Goal: Transaction & Acquisition: Book appointment/travel/reservation

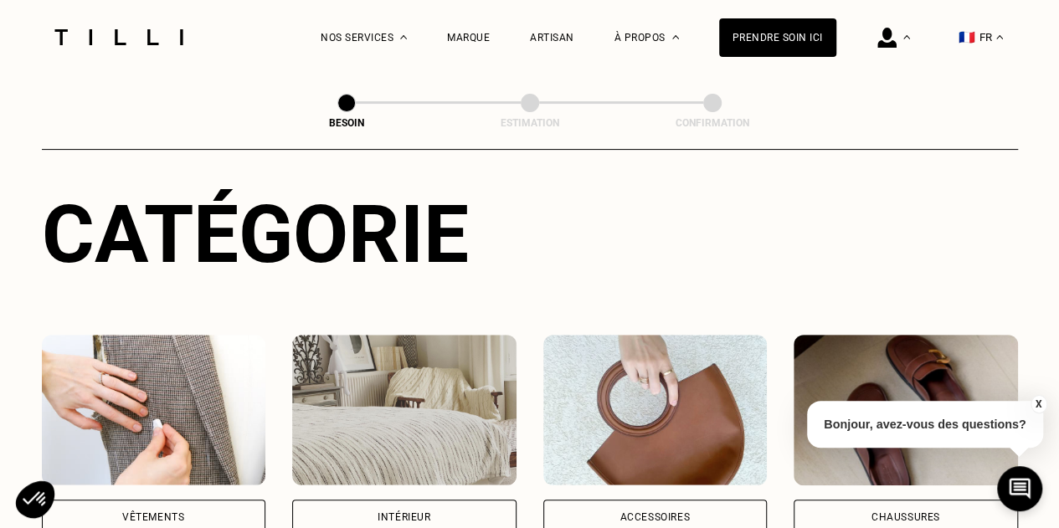
scroll to position [167, 0]
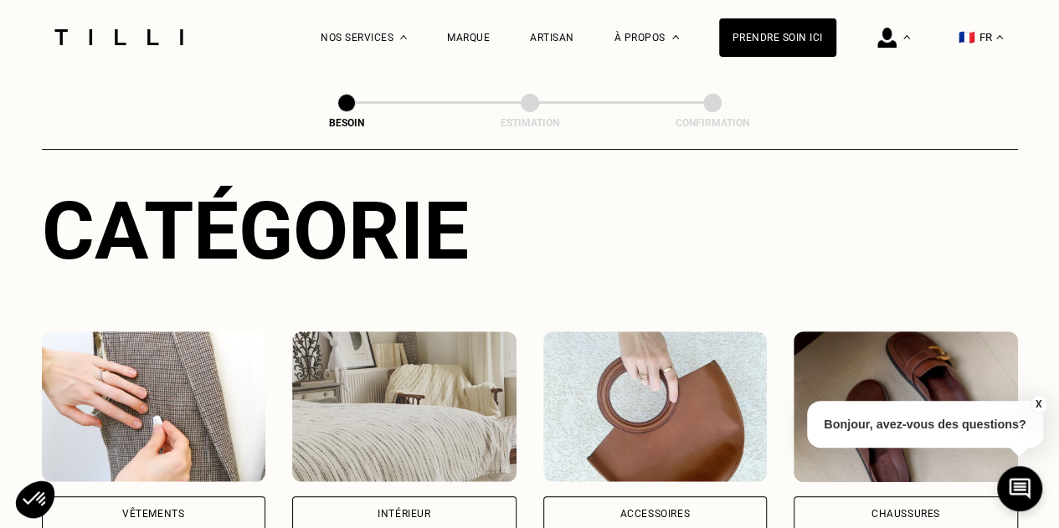
click at [471, 406] on img at bounding box center [404, 406] width 224 height 151
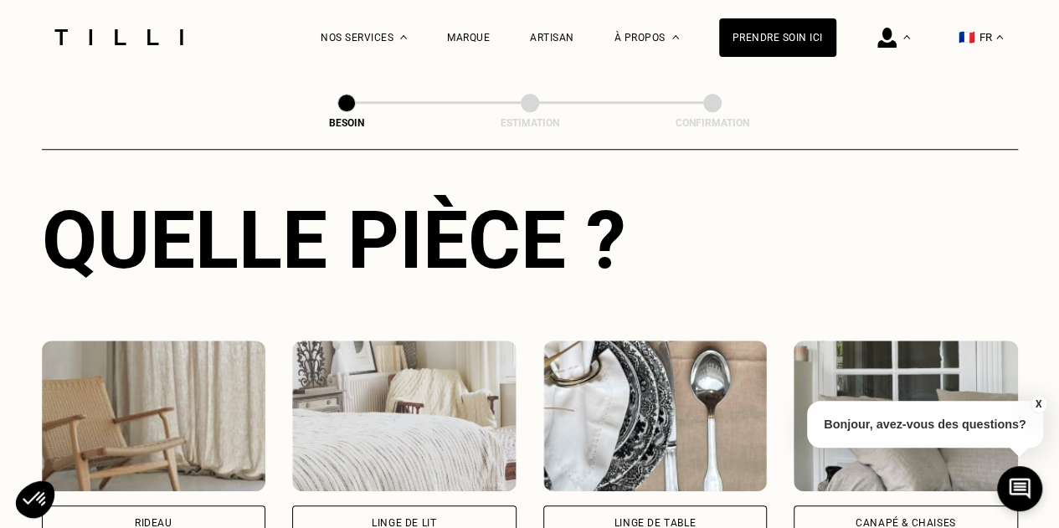
scroll to position [715, 0]
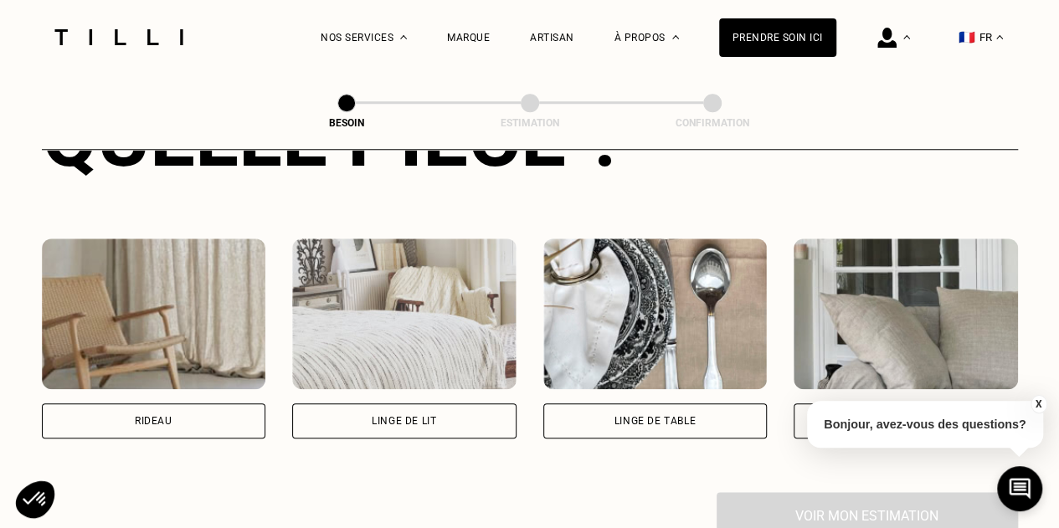
click at [218, 341] on img at bounding box center [154, 313] width 224 height 151
select select "FR"
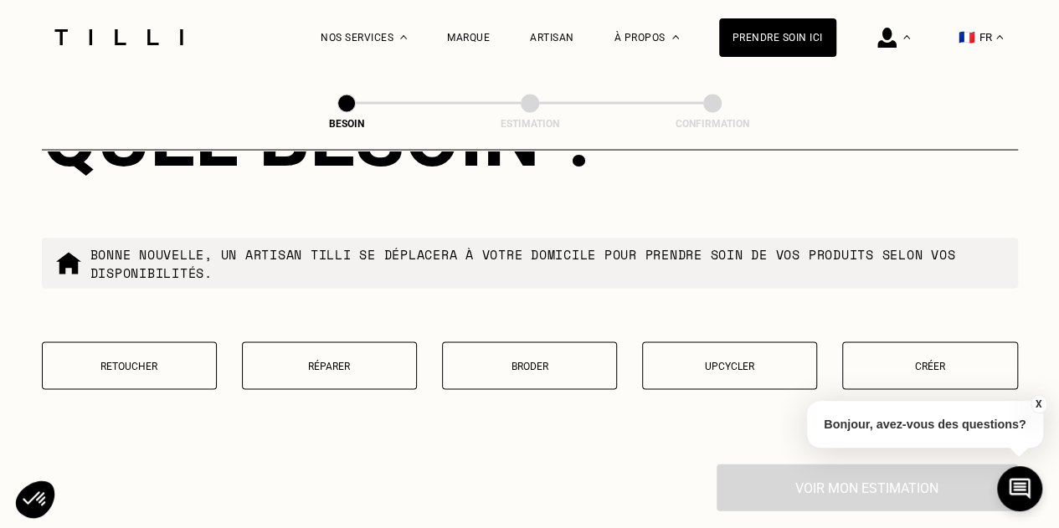
scroll to position [1658, 0]
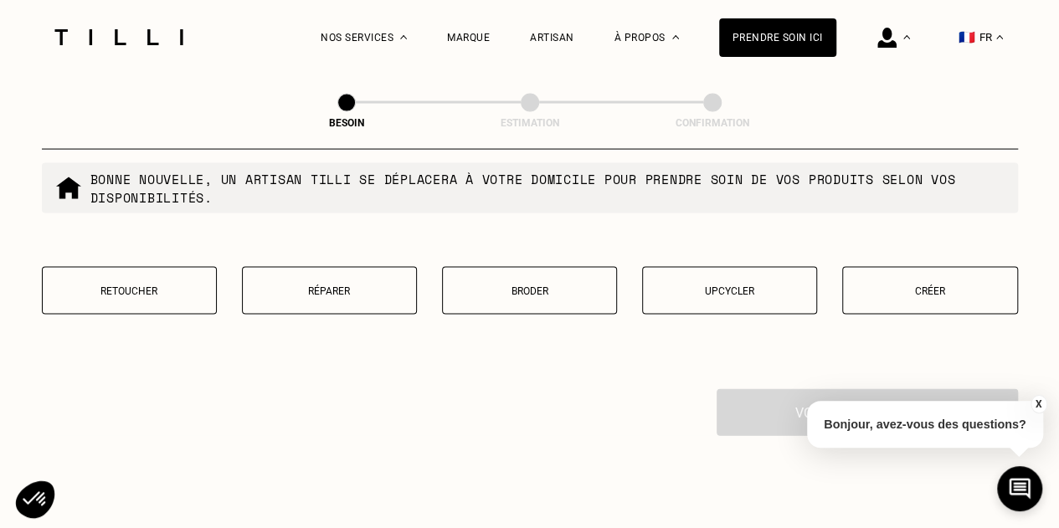
click at [147, 285] on p "Retoucher" at bounding box center [129, 291] width 156 height 12
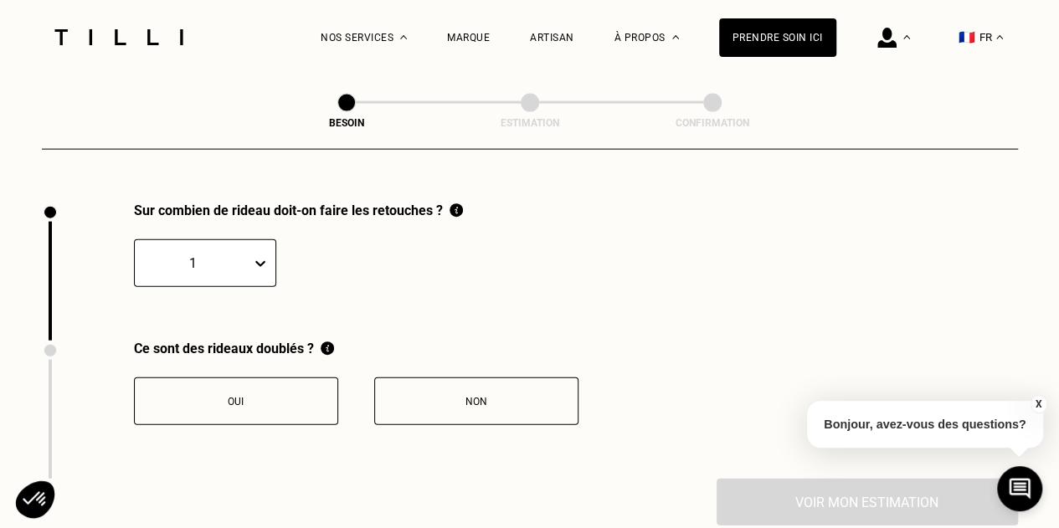
scroll to position [1848, 0]
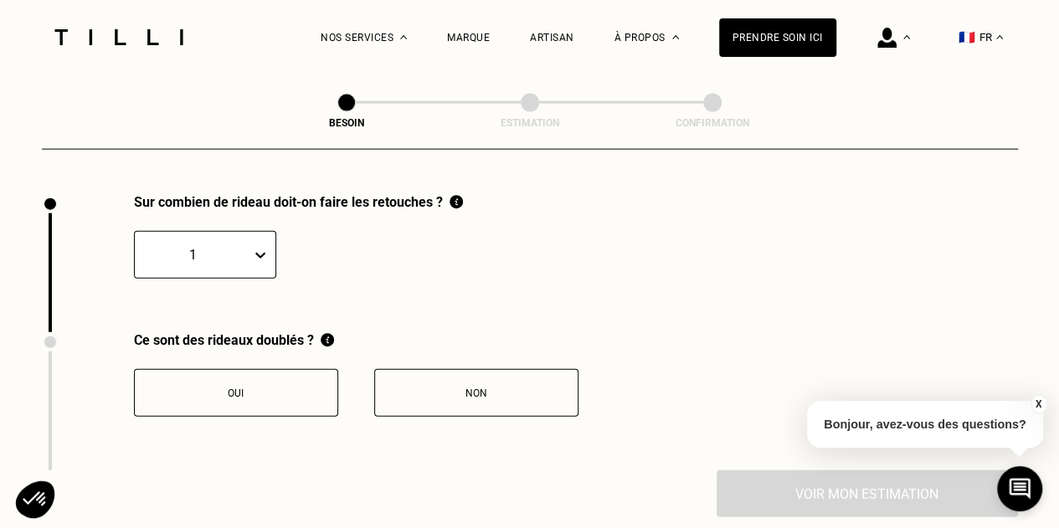
click at [236, 263] on div "1" at bounding box center [205, 255] width 142 height 48
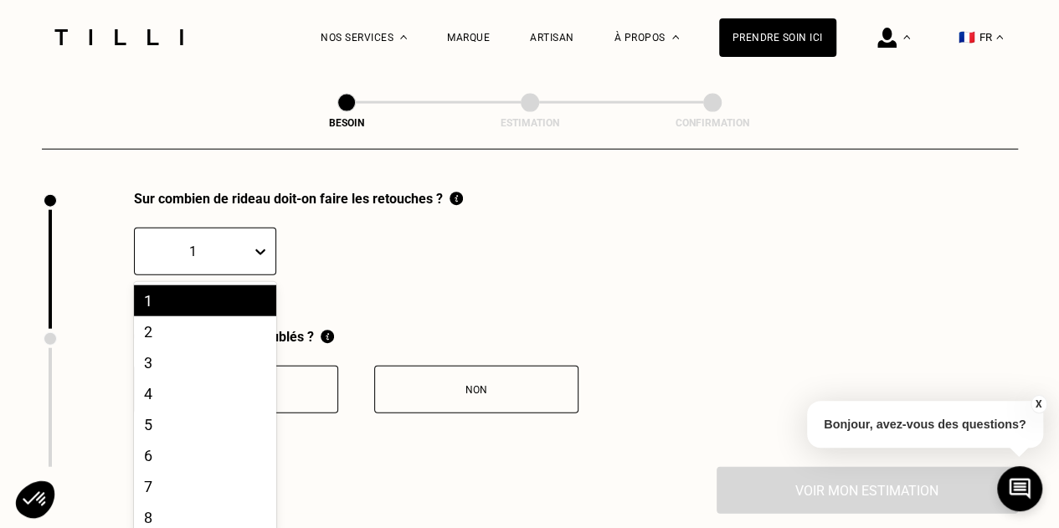
scroll to position [1857, 0]
click at [197, 326] on div "2" at bounding box center [205, 330] width 142 height 31
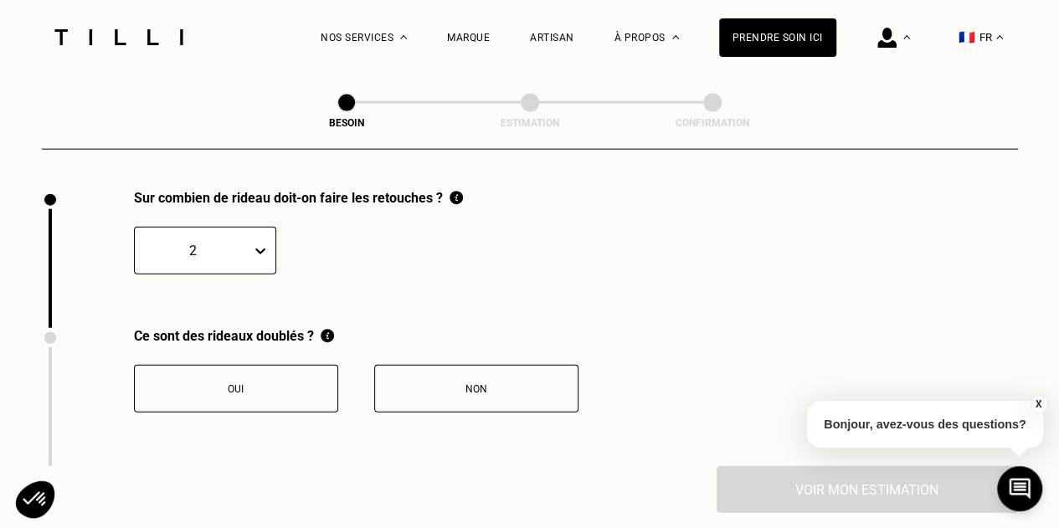
click at [281, 383] on div "Oui" at bounding box center [236, 389] width 186 height 12
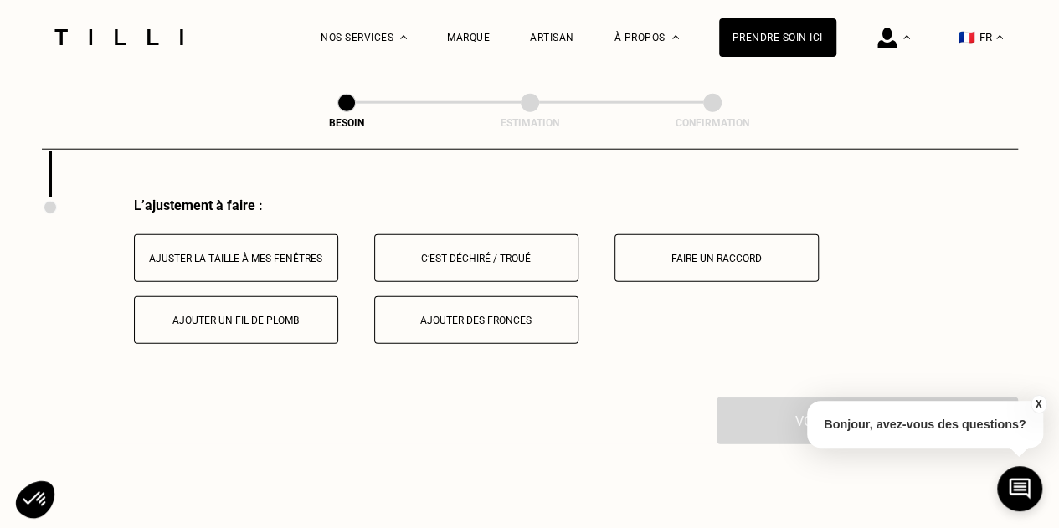
scroll to position [2172, 0]
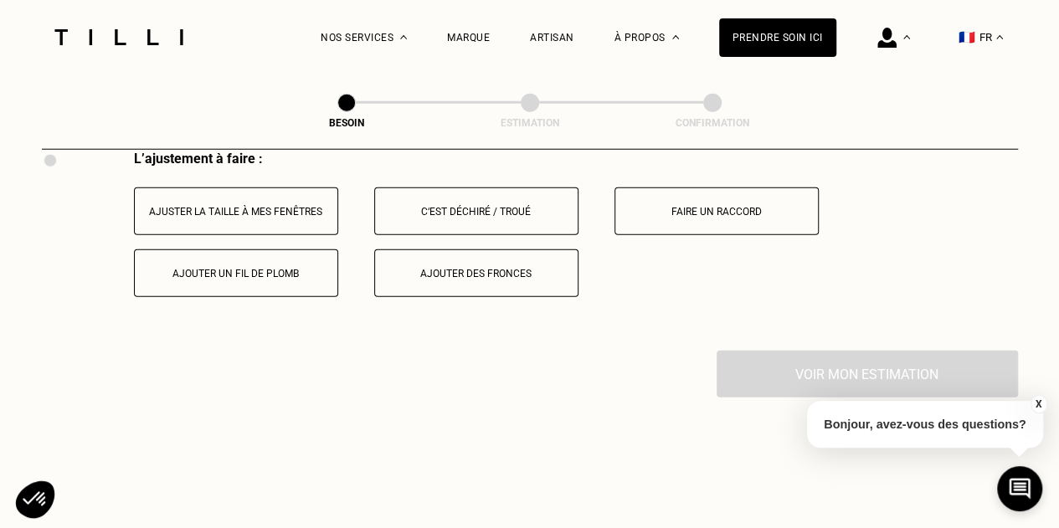
click at [305, 210] on button "Ajuster la taille à mes fenêtres" at bounding box center [236, 211] width 204 height 48
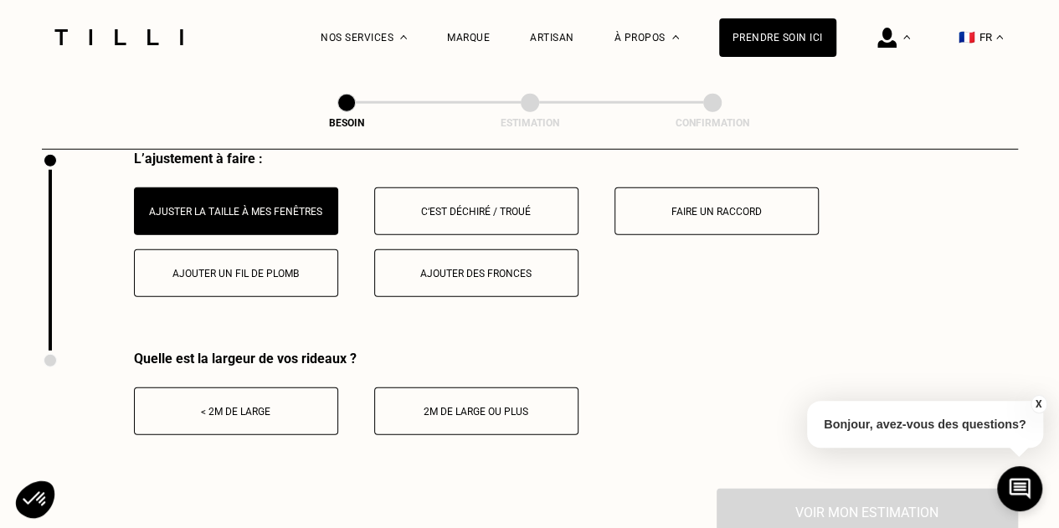
click at [301, 406] on div "< 2m de large" at bounding box center [236, 412] width 186 height 12
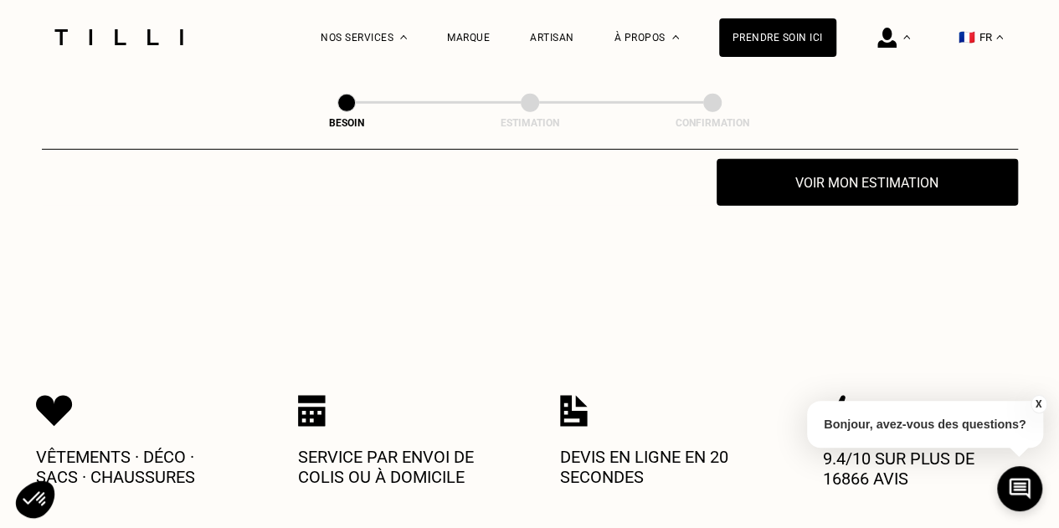
scroll to position [2507, 0]
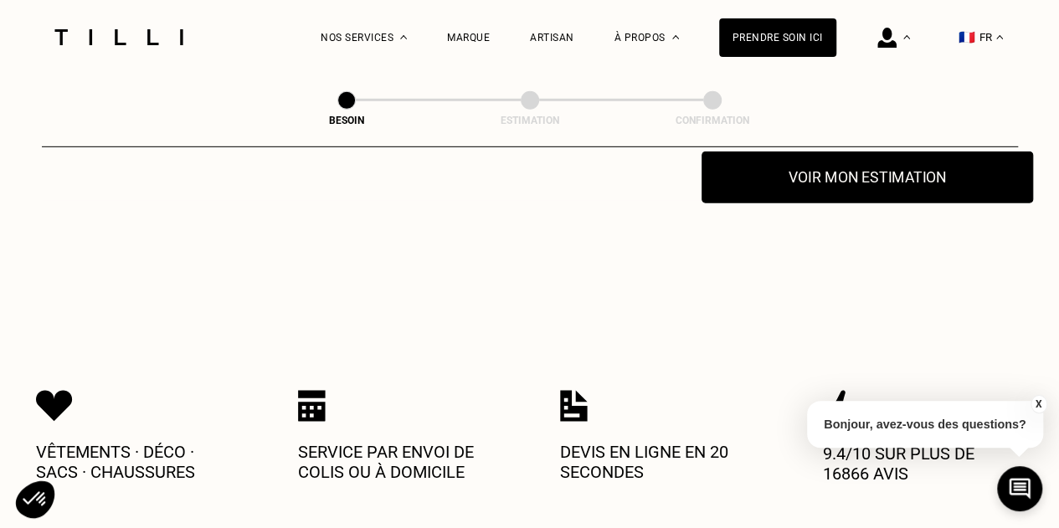
click at [817, 170] on button "Voir mon estimation" at bounding box center [866, 177] width 331 height 52
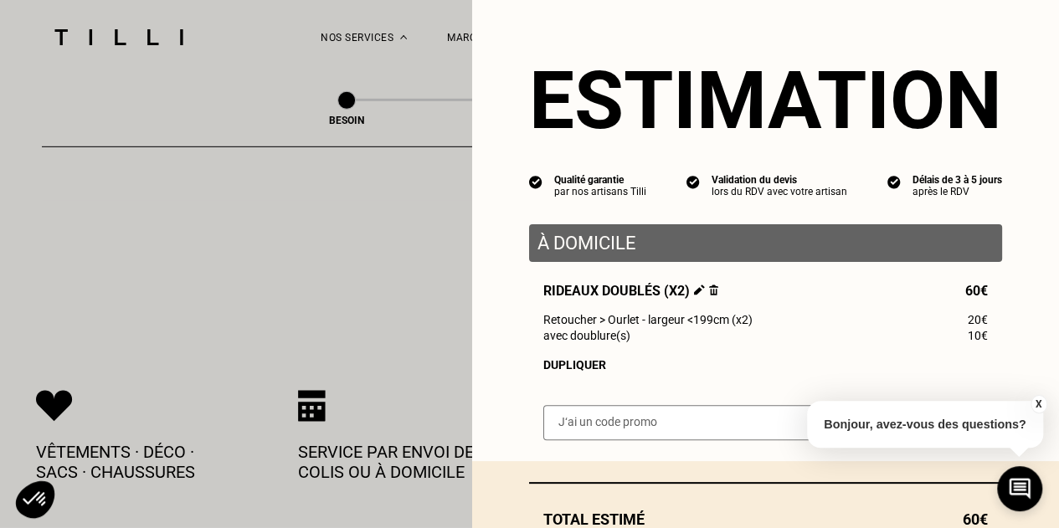
click at [1033, 404] on button "X" at bounding box center [1037, 404] width 17 height 18
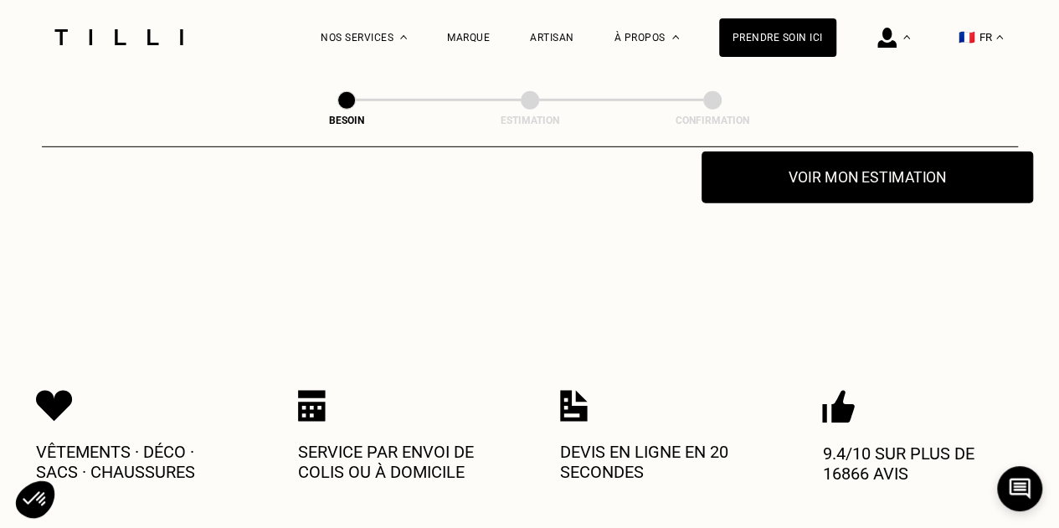
click at [877, 178] on button "Voir mon estimation" at bounding box center [866, 177] width 331 height 52
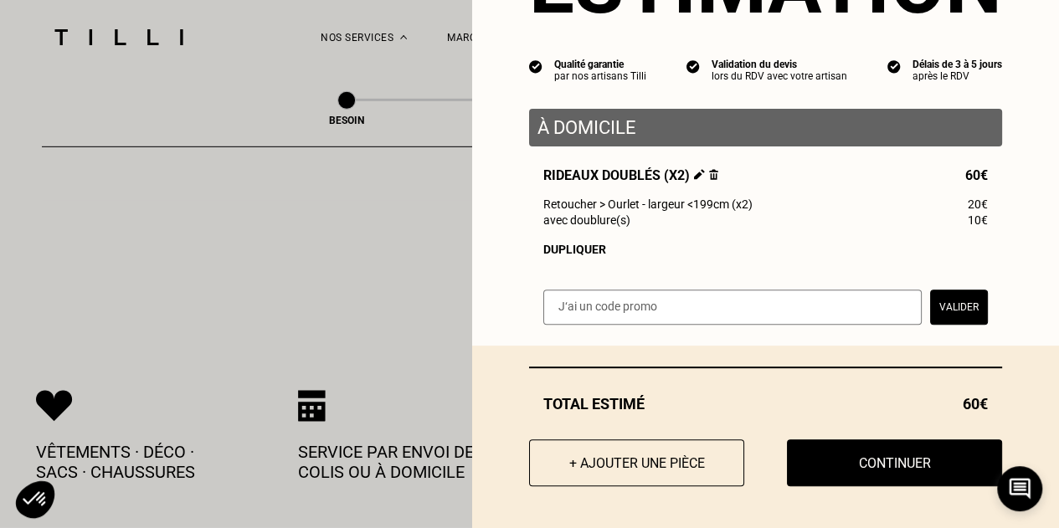
scroll to position [121, 0]
click at [626, 444] on button "+ Ajouter une pièce" at bounding box center [636, 463] width 237 height 52
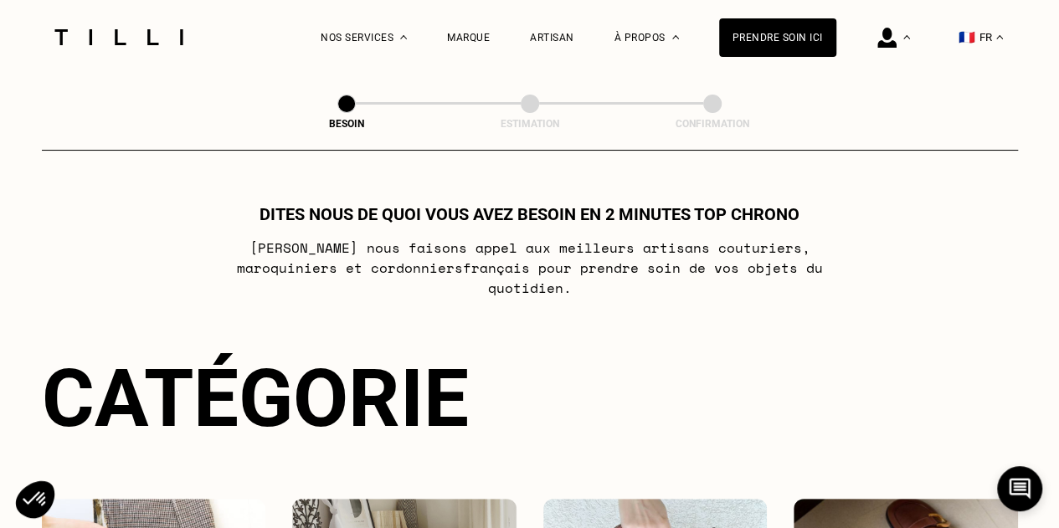
scroll to position [418, 0]
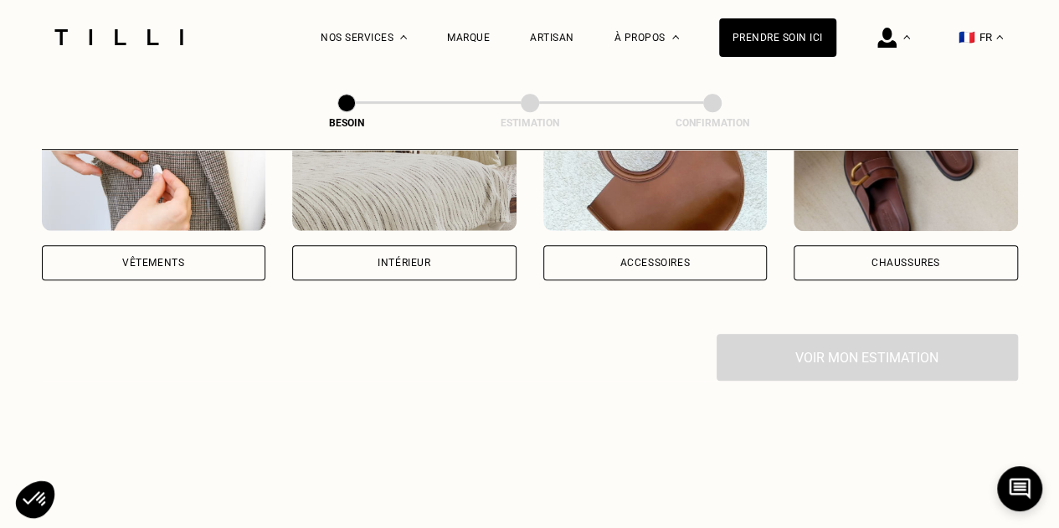
click at [454, 191] on img at bounding box center [404, 155] width 224 height 151
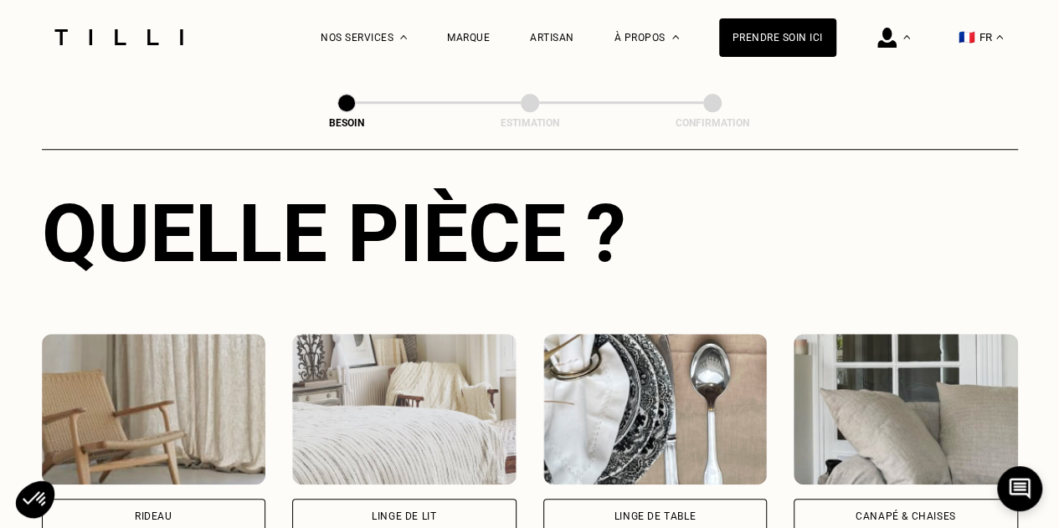
scroll to position [795, 0]
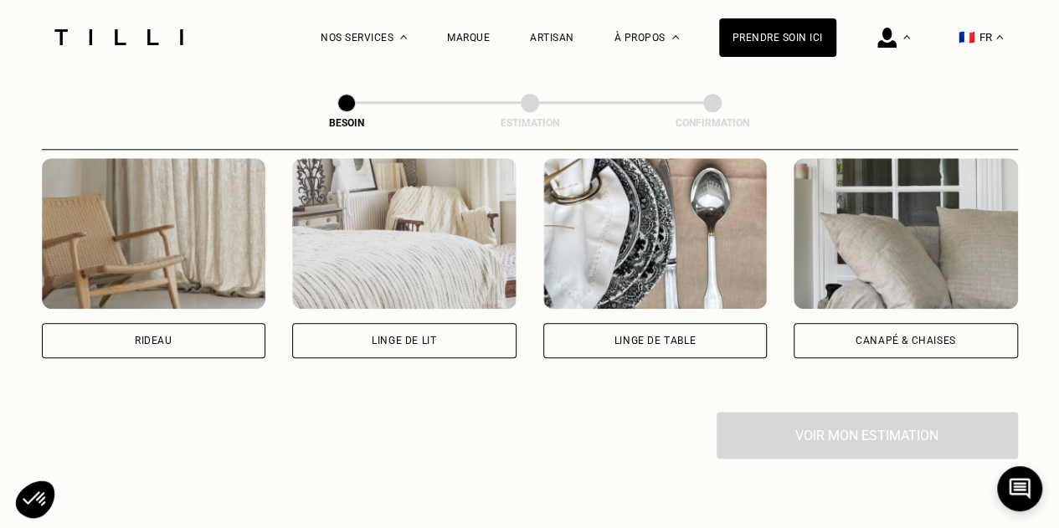
click at [162, 224] on img at bounding box center [154, 233] width 224 height 151
select select "FR"
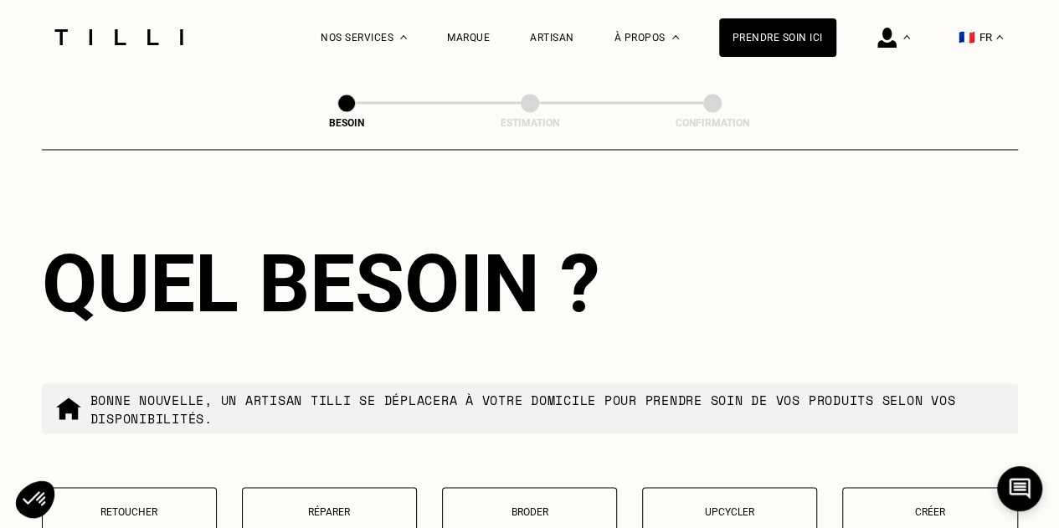
scroll to position [1589, 0]
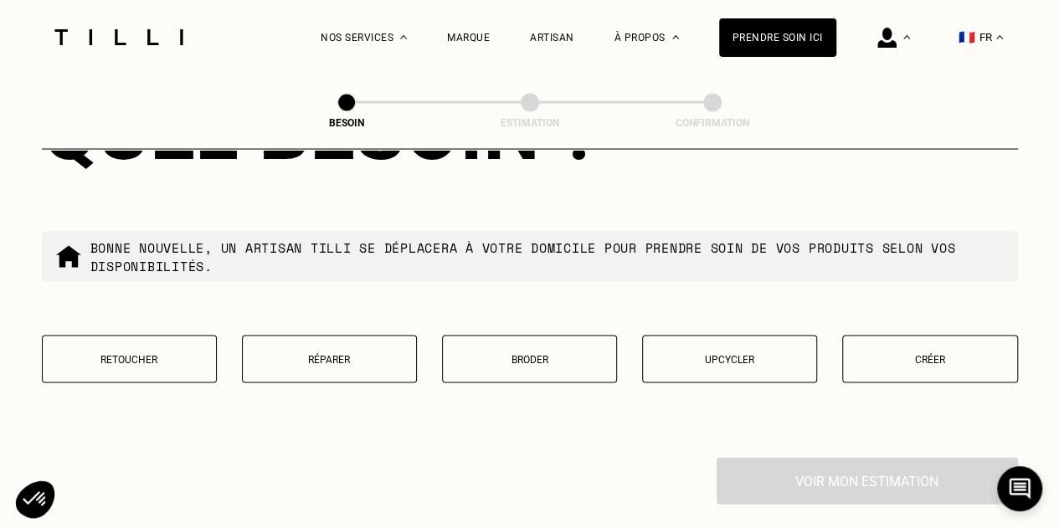
click at [174, 354] on p "Retoucher" at bounding box center [129, 360] width 156 height 12
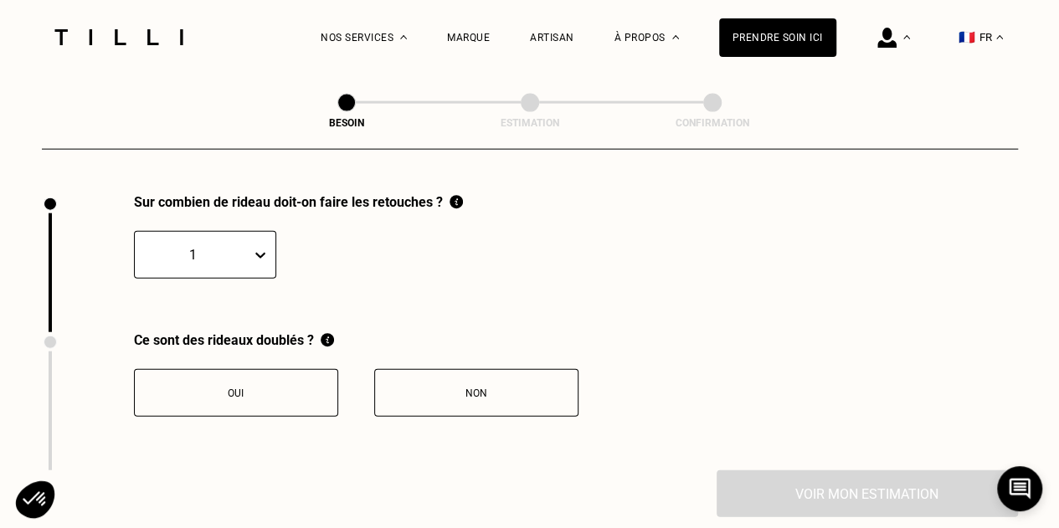
click at [231, 254] on div "1" at bounding box center [193, 255] width 116 height 26
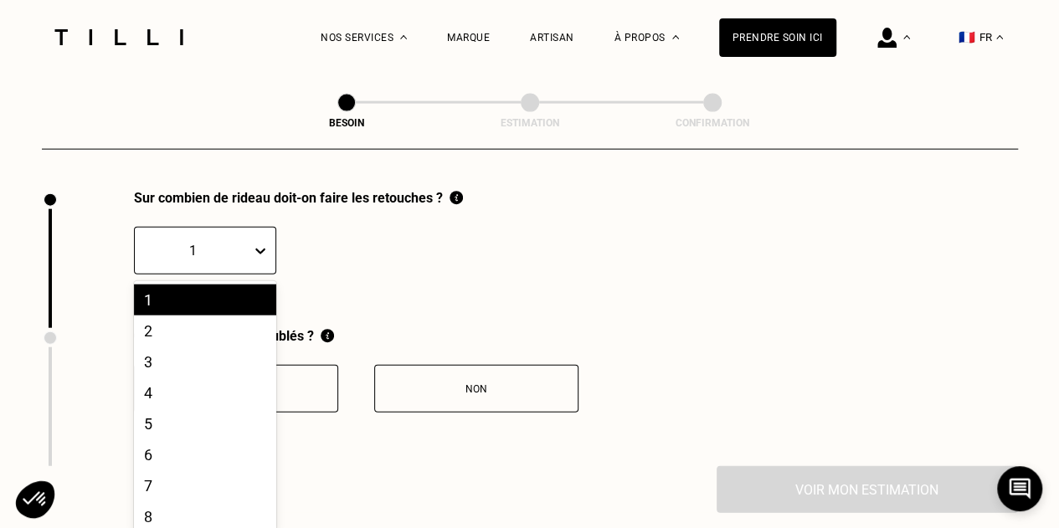
scroll to position [1858, 0]
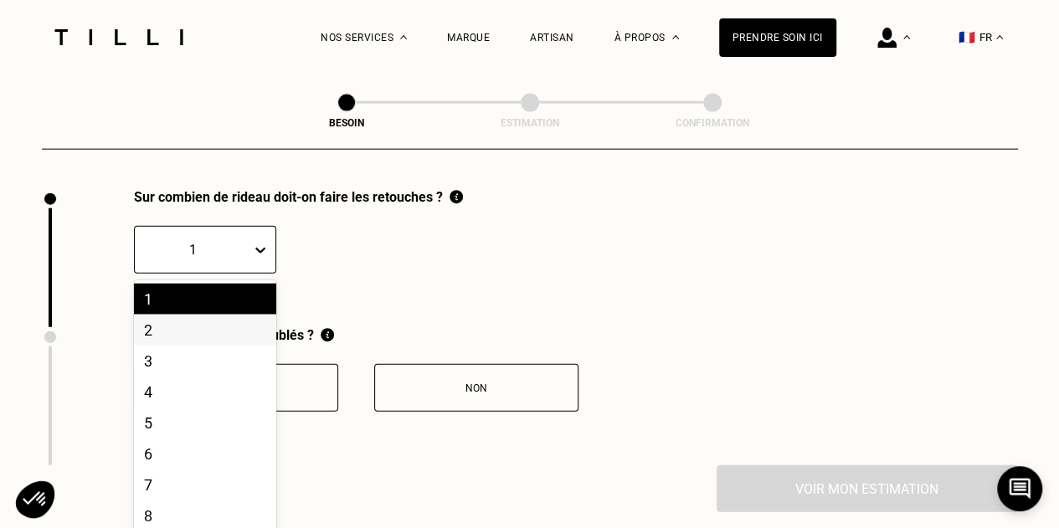
click at [176, 324] on div "2" at bounding box center [205, 330] width 142 height 31
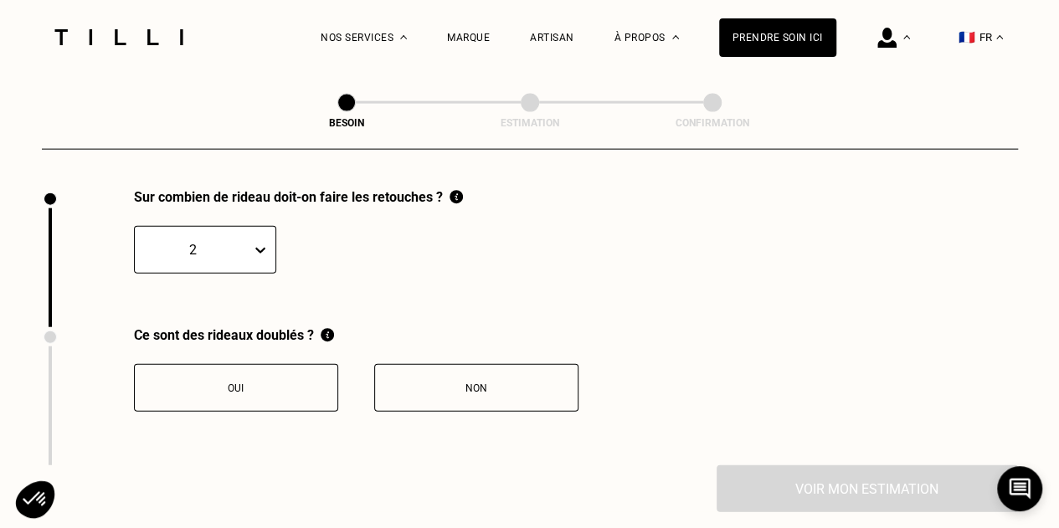
click at [469, 382] on div "Non" at bounding box center [476, 388] width 186 height 12
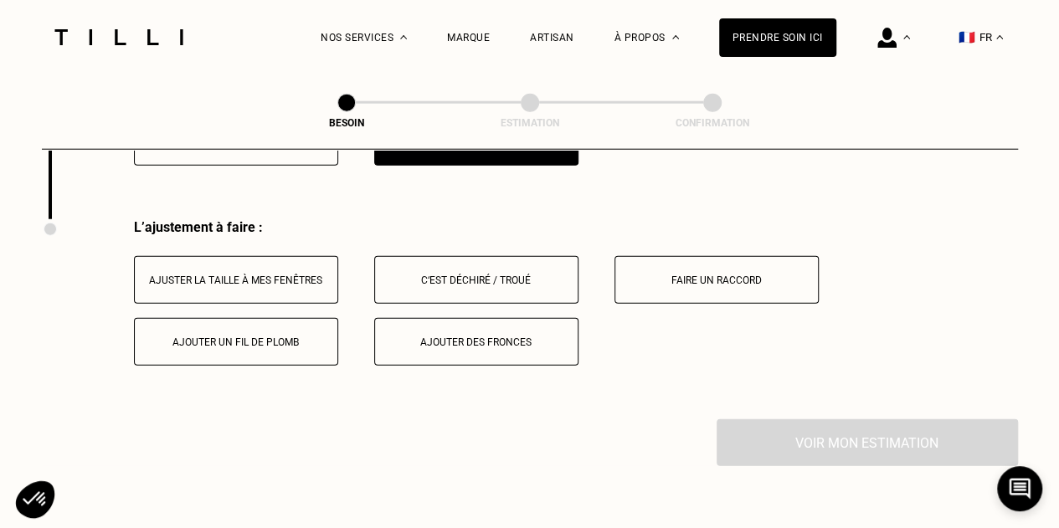
scroll to position [2125, 0]
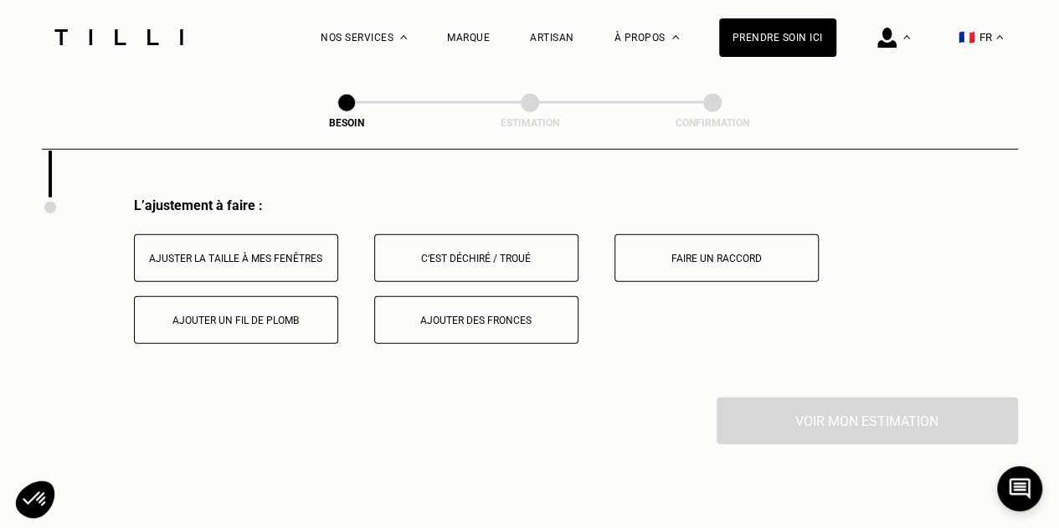
click at [290, 253] on div "Ajuster la taille à mes fenêtres" at bounding box center [236, 259] width 186 height 12
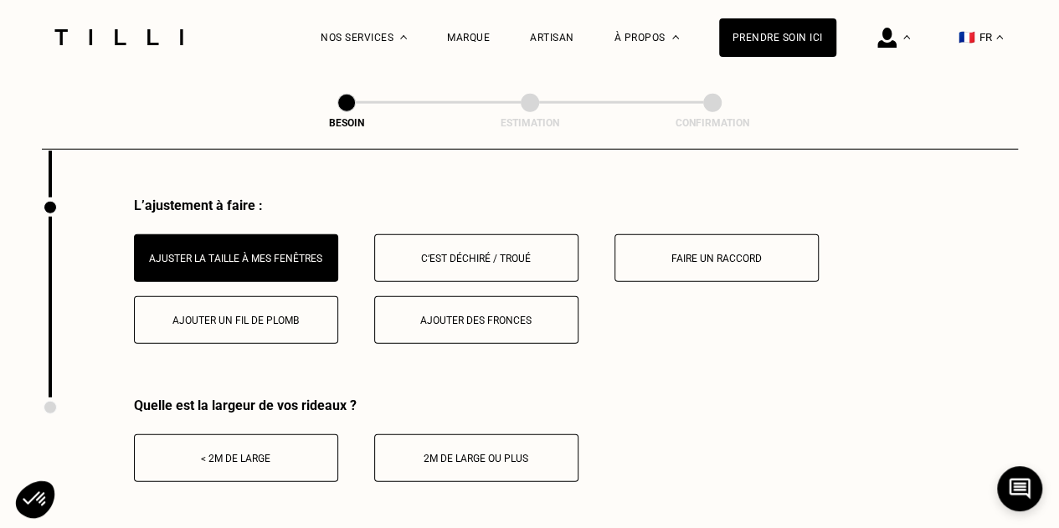
click at [252, 439] on button "< 2m de large" at bounding box center [236, 458] width 204 height 48
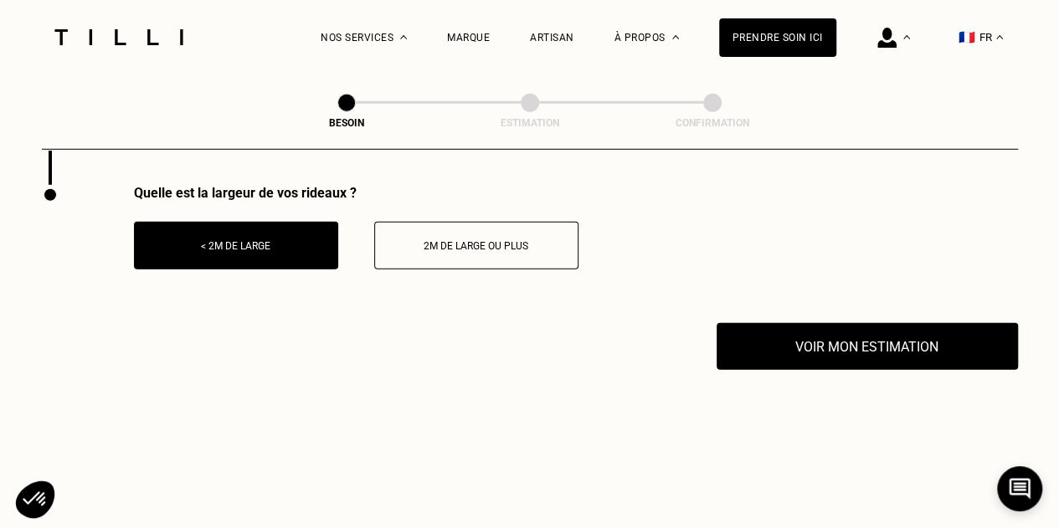
scroll to position [2376, 0]
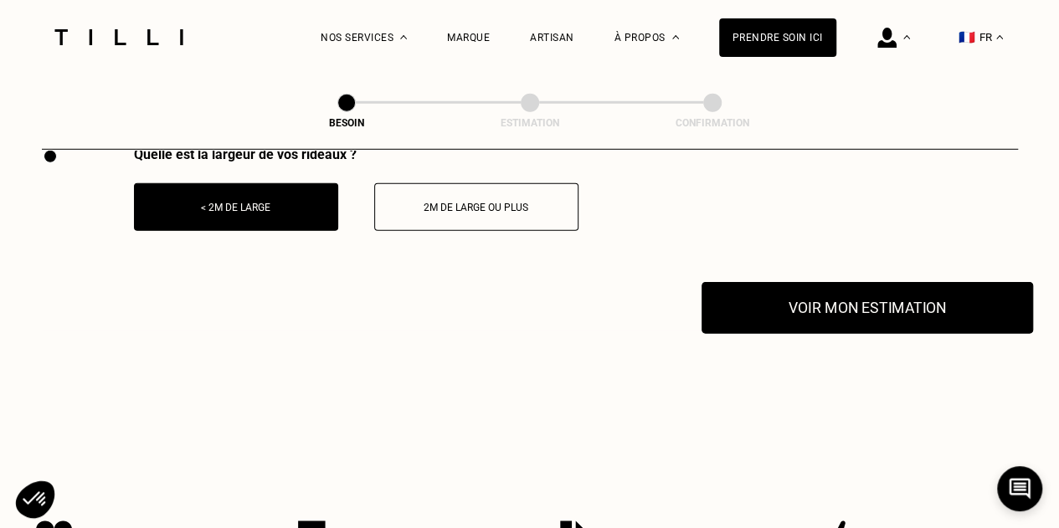
click at [807, 304] on button "Voir mon estimation" at bounding box center [866, 308] width 331 height 52
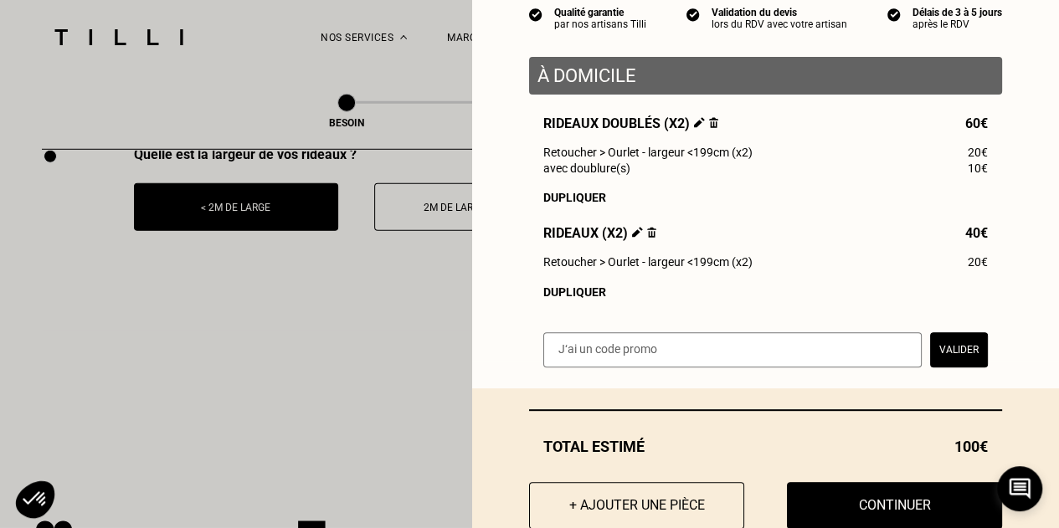
scroll to position [217, 0]
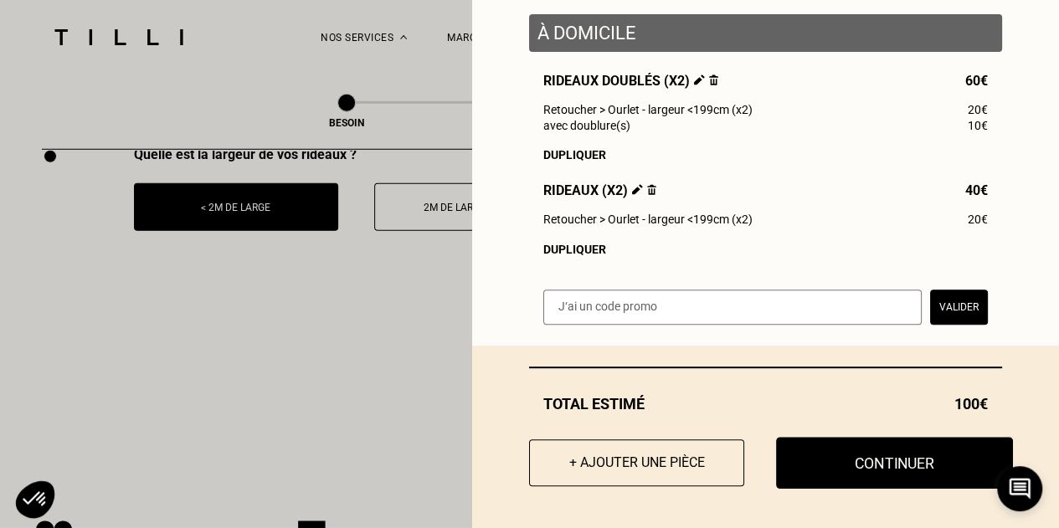
click at [920, 448] on button "Continuer" at bounding box center [894, 463] width 237 height 52
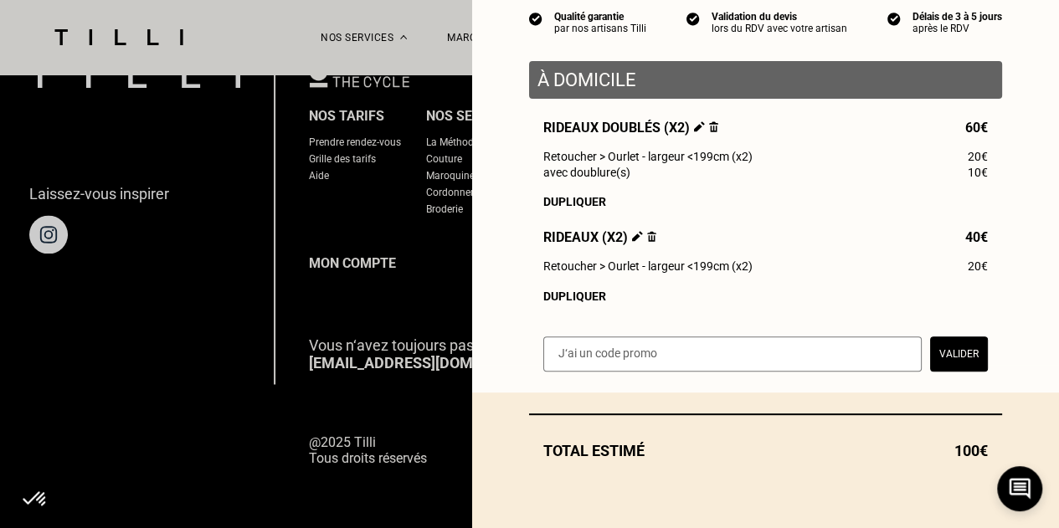
scroll to position [170, 0]
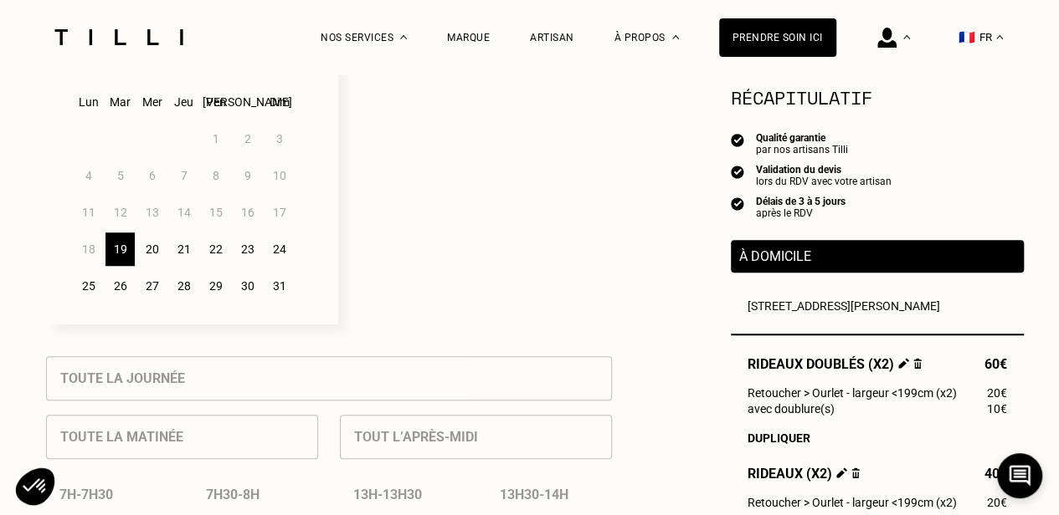
scroll to position [586, 0]
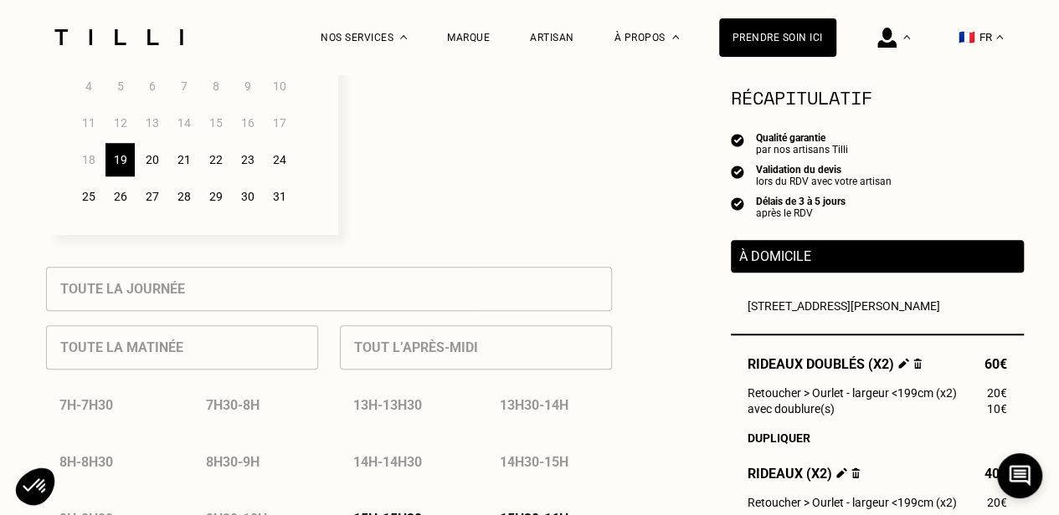
click at [179, 167] on div "21" at bounding box center [183, 159] width 29 height 33
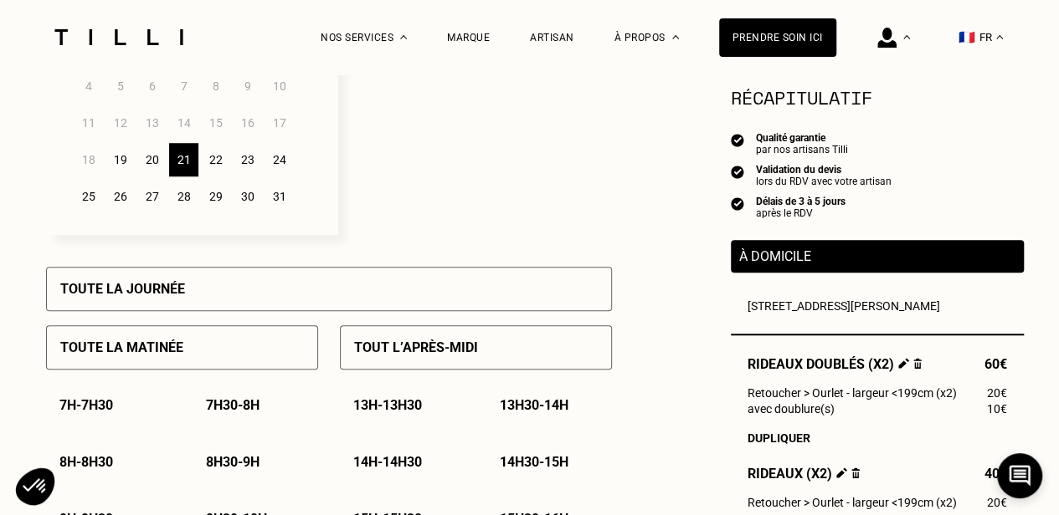
click at [225, 278] on div "Toute la journée" at bounding box center [329, 289] width 566 height 44
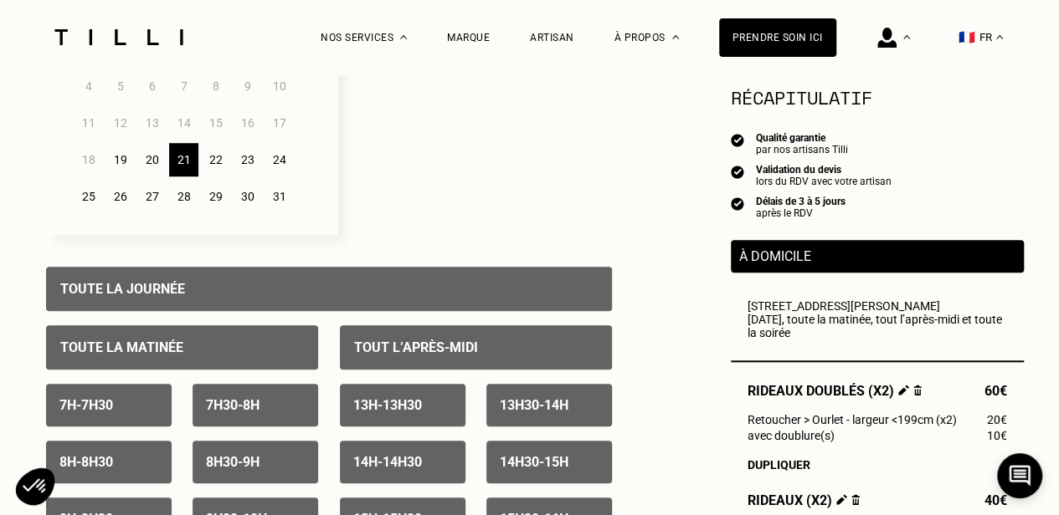
drag, startPoint x: 210, startPoint y: 167, endPoint x: 234, endPoint y: 207, distance: 46.9
click at [211, 167] on div "22" at bounding box center [215, 159] width 29 height 33
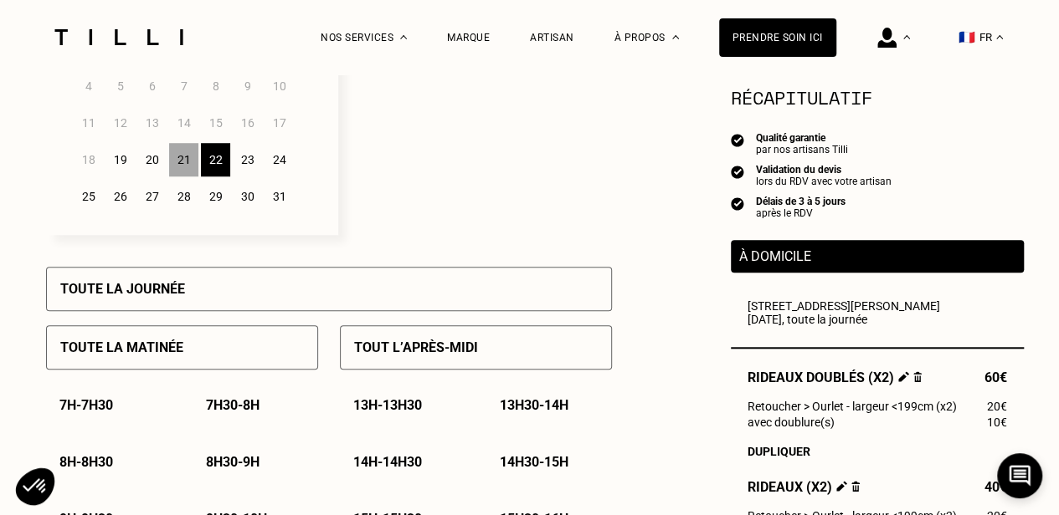
click at [269, 279] on div "Toute la journée" at bounding box center [329, 289] width 566 height 44
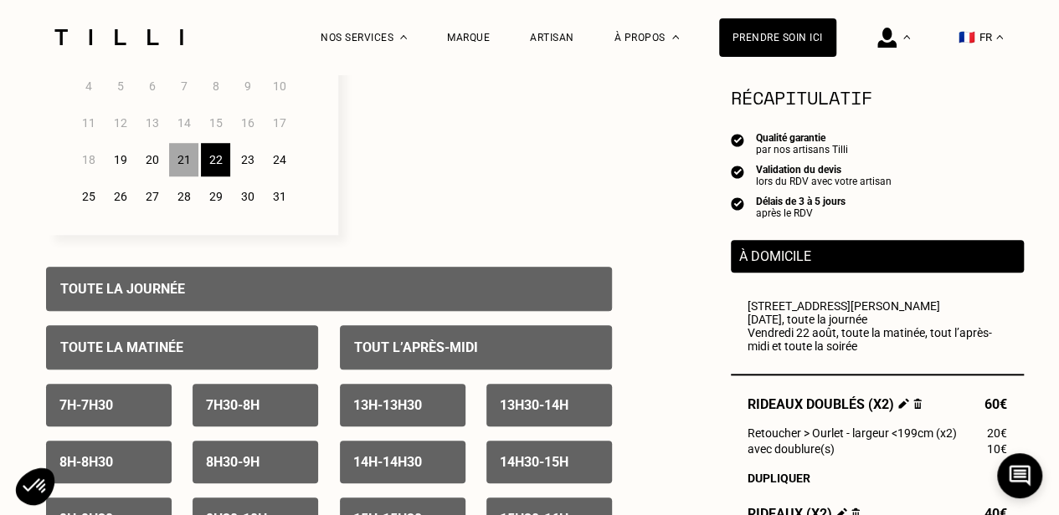
click at [89, 197] on div "25" at bounding box center [88, 196] width 29 height 33
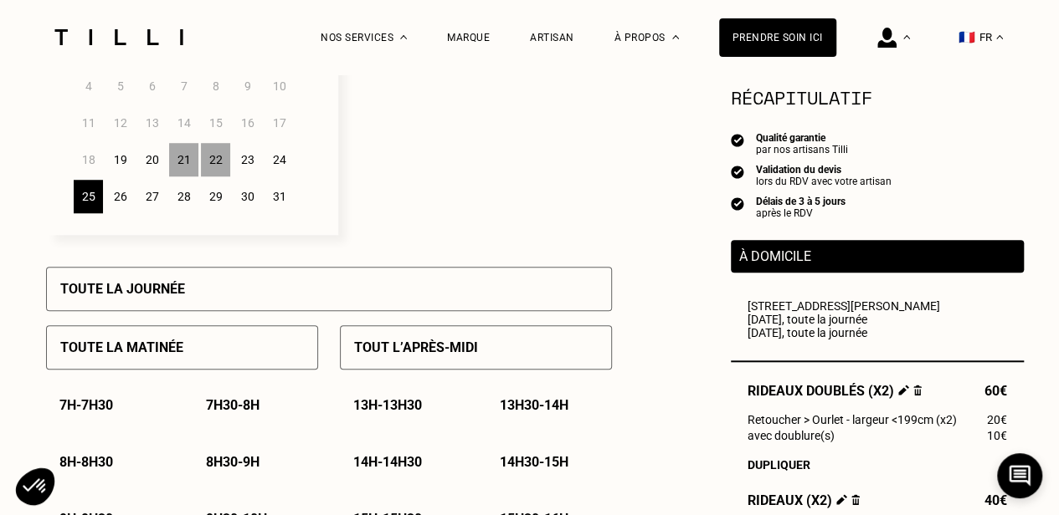
click at [156, 204] on div "27" at bounding box center [151, 196] width 29 height 33
click at [279, 304] on div "Toute la journée" at bounding box center [329, 289] width 566 height 44
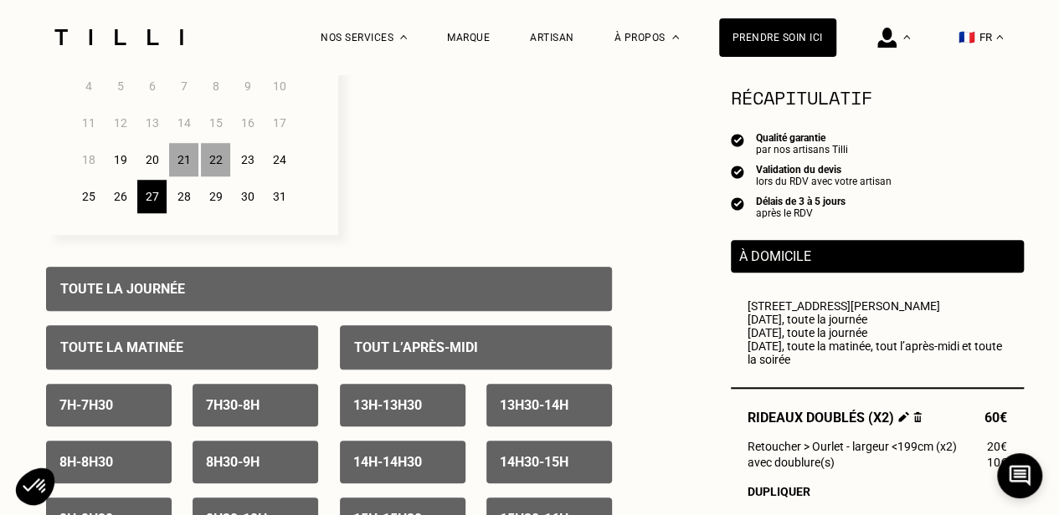
click at [184, 197] on div "28" at bounding box center [183, 196] width 29 height 33
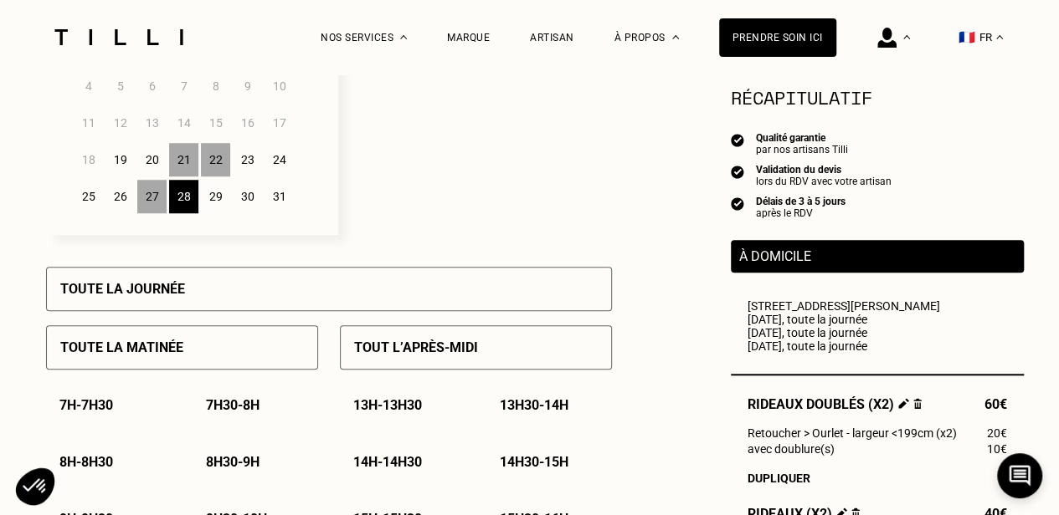
click at [204, 278] on div "Toute la journée" at bounding box center [329, 289] width 566 height 44
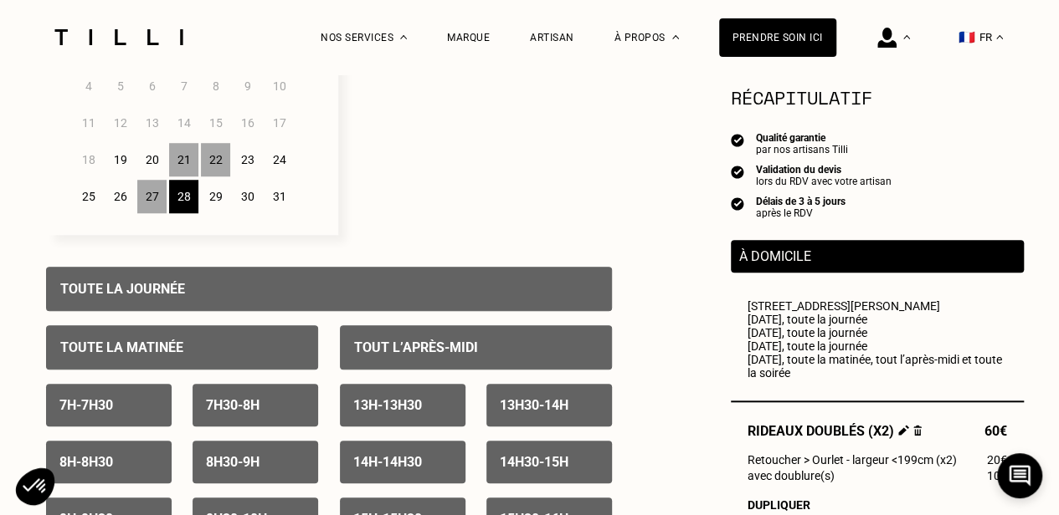
click at [223, 191] on div "29" at bounding box center [215, 196] width 29 height 33
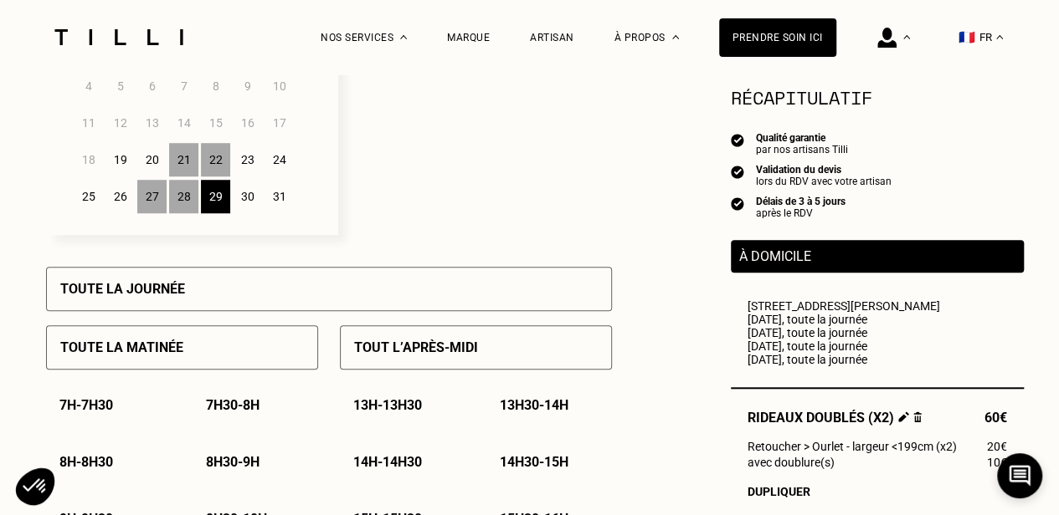
click at [238, 291] on div "Toute la journée" at bounding box center [329, 289] width 566 height 44
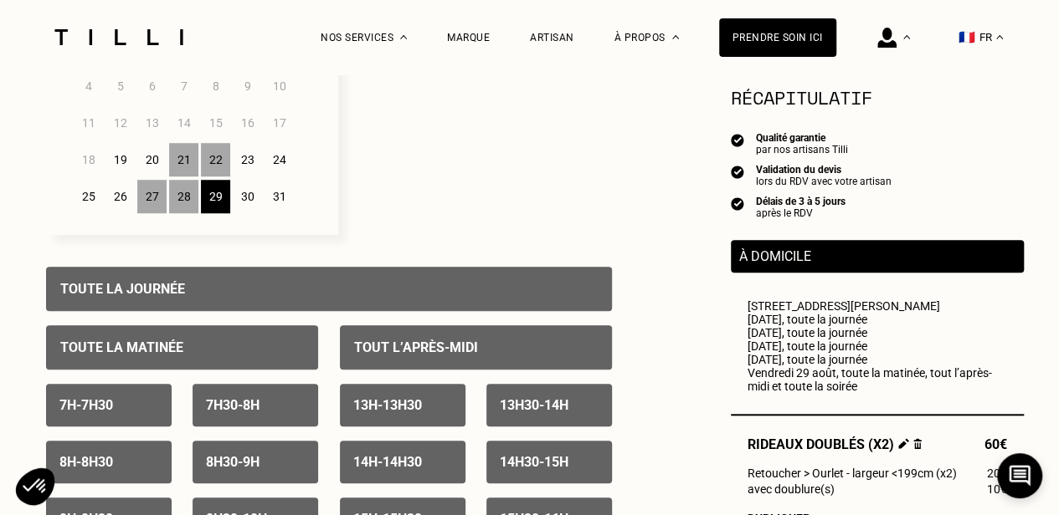
click at [161, 156] on div "20" at bounding box center [151, 159] width 29 height 33
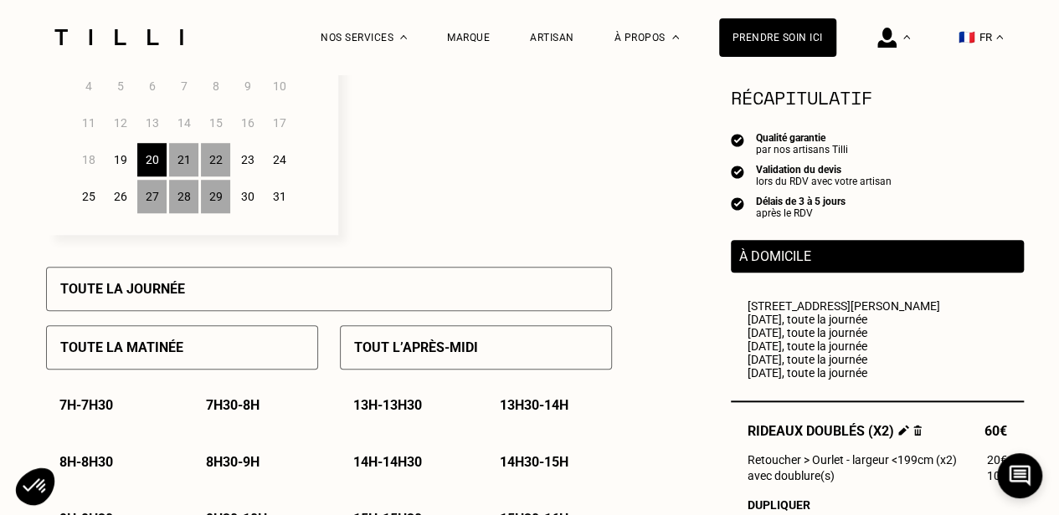
click at [283, 293] on div "Toute la journée" at bounding box center [329, 289] width 566 height 44
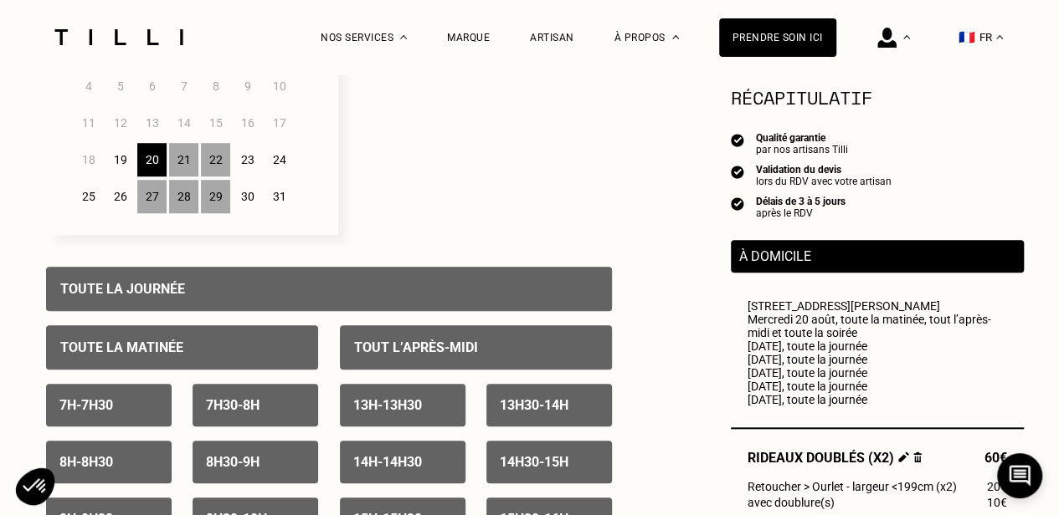
click at [95, 205] on div "25" at bounding box center [88, 196] width 29 height 33
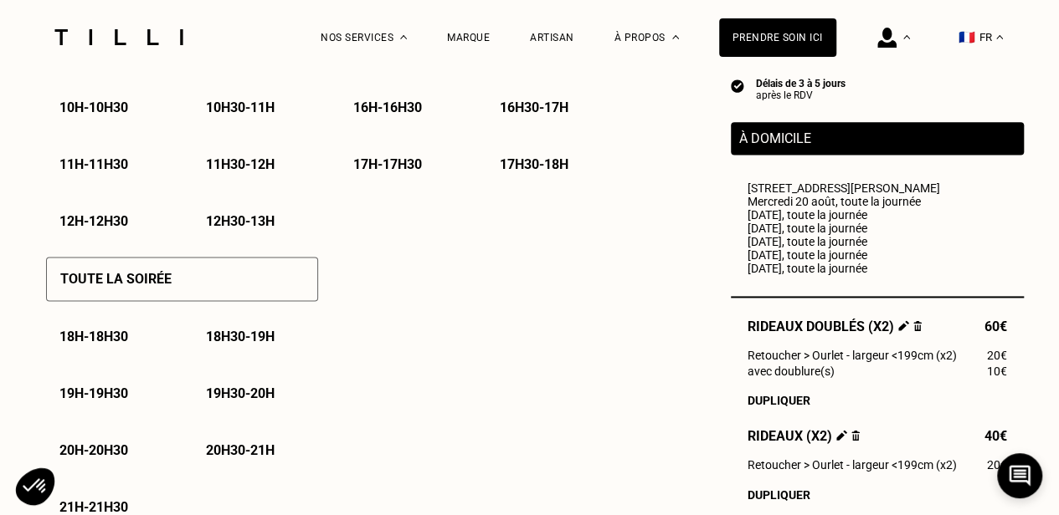
scroll to position [1088, 0]
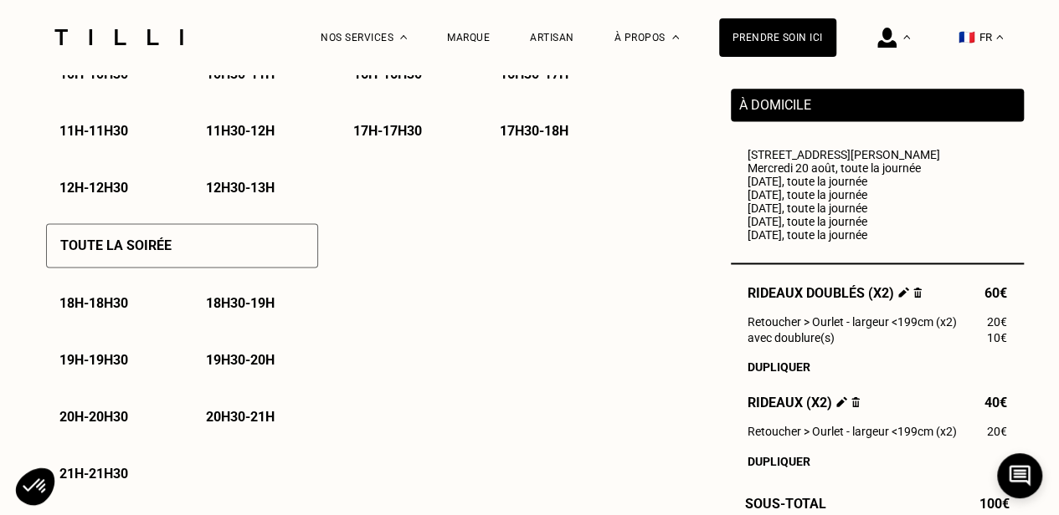
click at [219, 249] on div "Toute la soirée" at bounding box center [182, 245] width 272 height 44
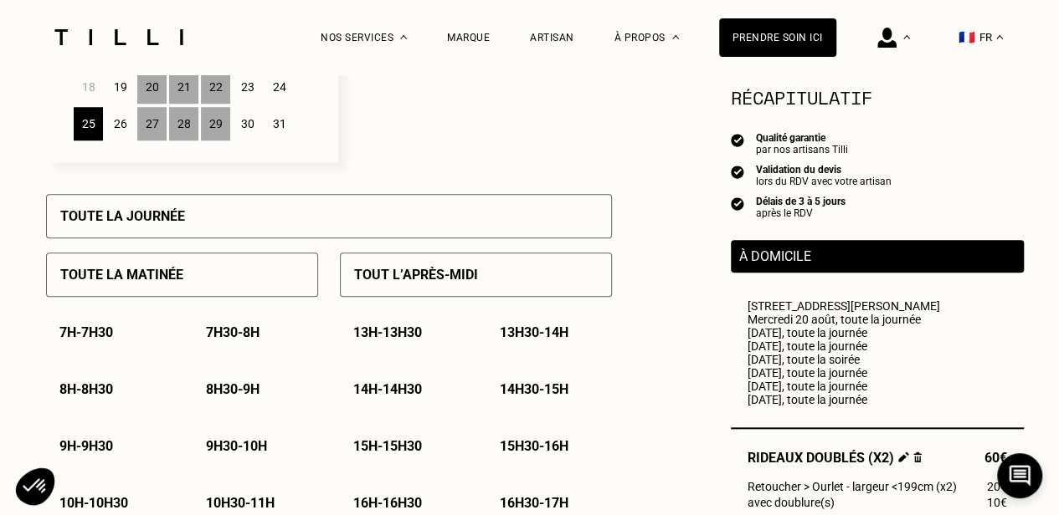
scroll to position [502, 0]
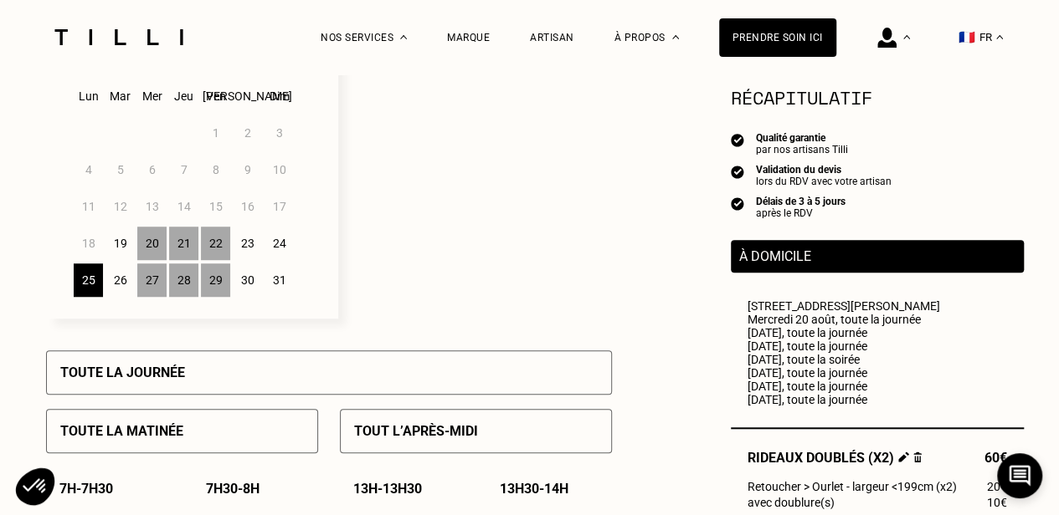
click at [129, 290] on div "26" at bounding box center [119, 280] width 29 height 33
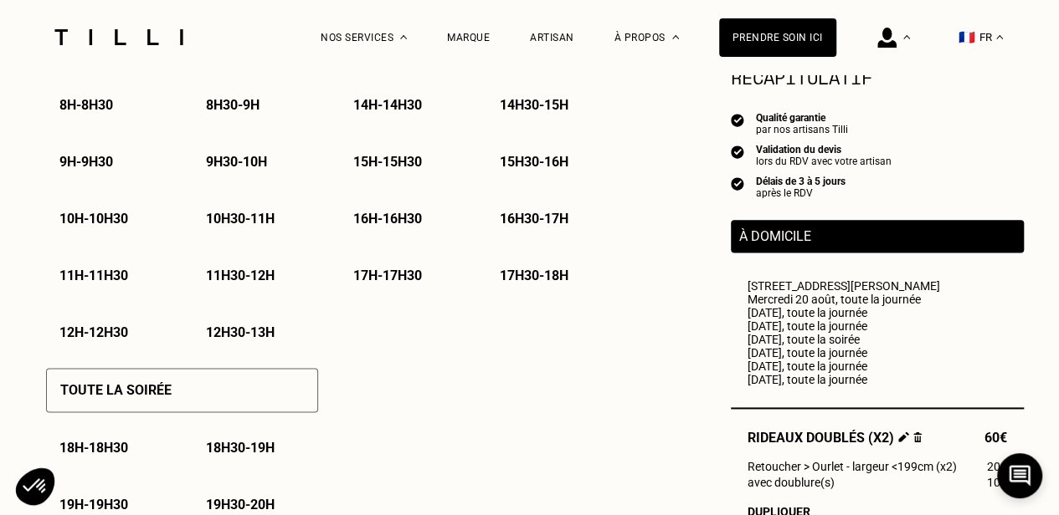
scroll to position [1004, 0]
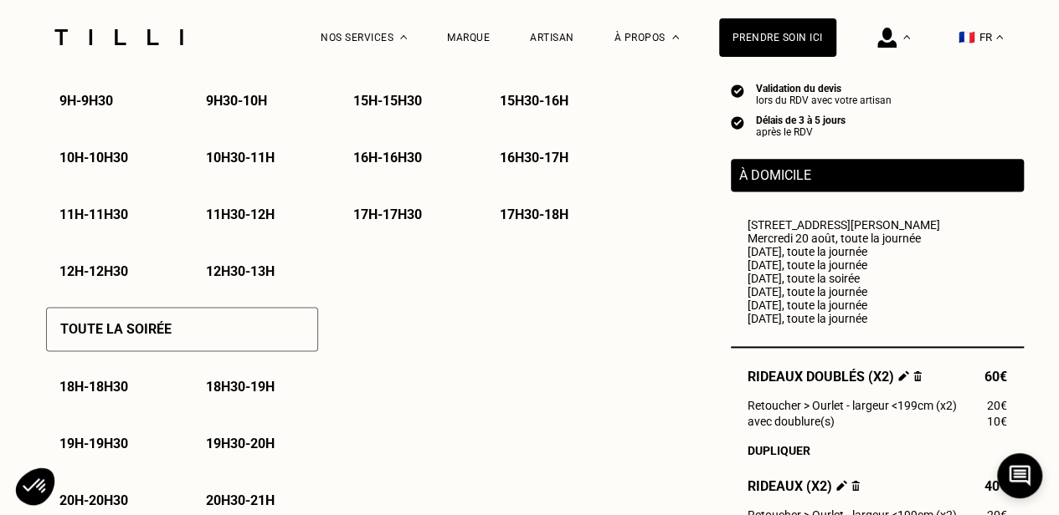
click at [230, 341] on div "Toute la soirée" at bounding box center [182, 329] width 272 height 44
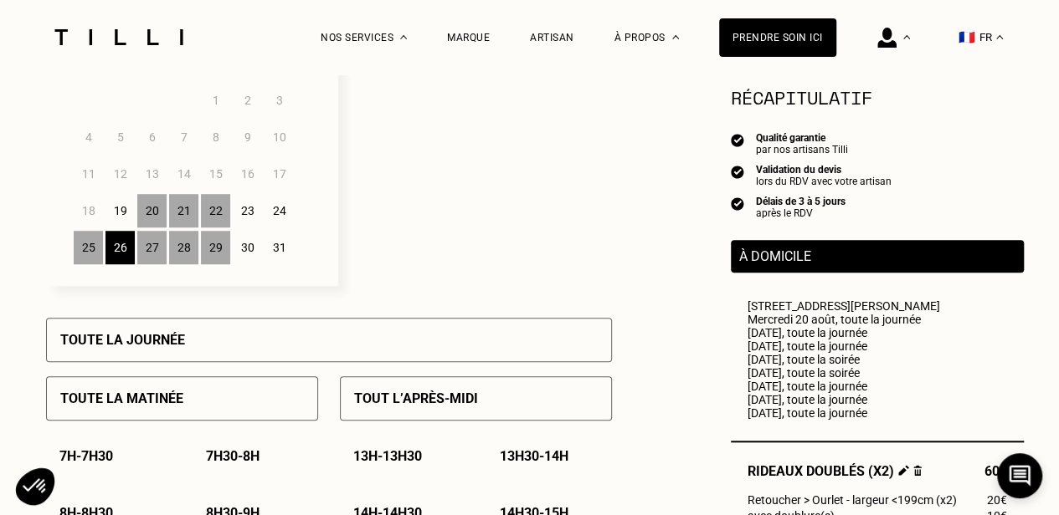
scroll to position [502, 0]
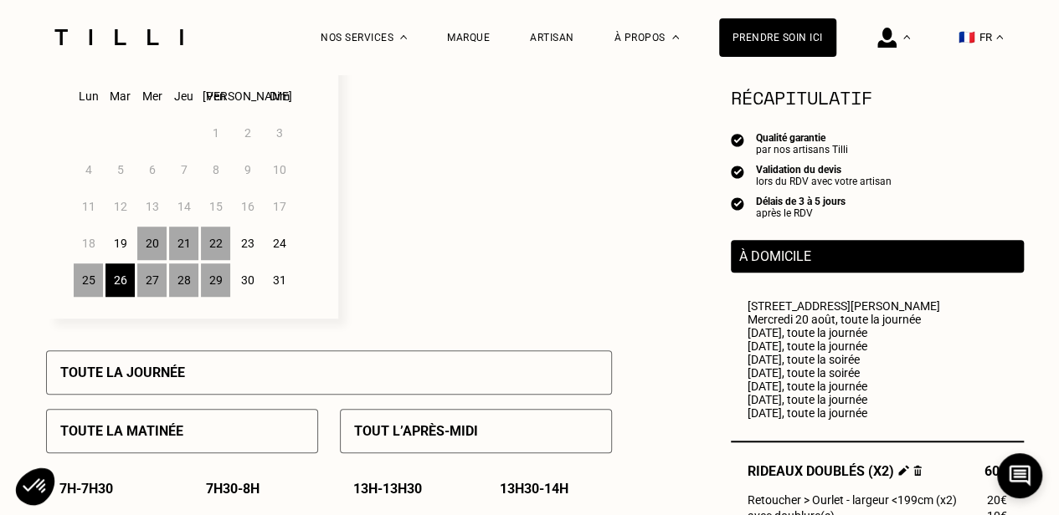
click at [194, 289] on div "28" at bounding box center [183, 280] width 29 height 33
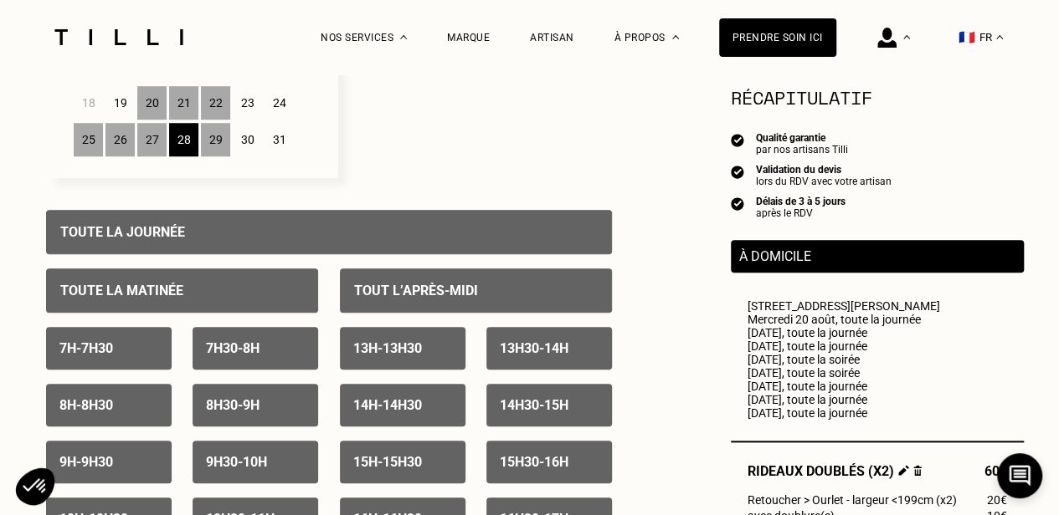
scroll to position [669, 0]
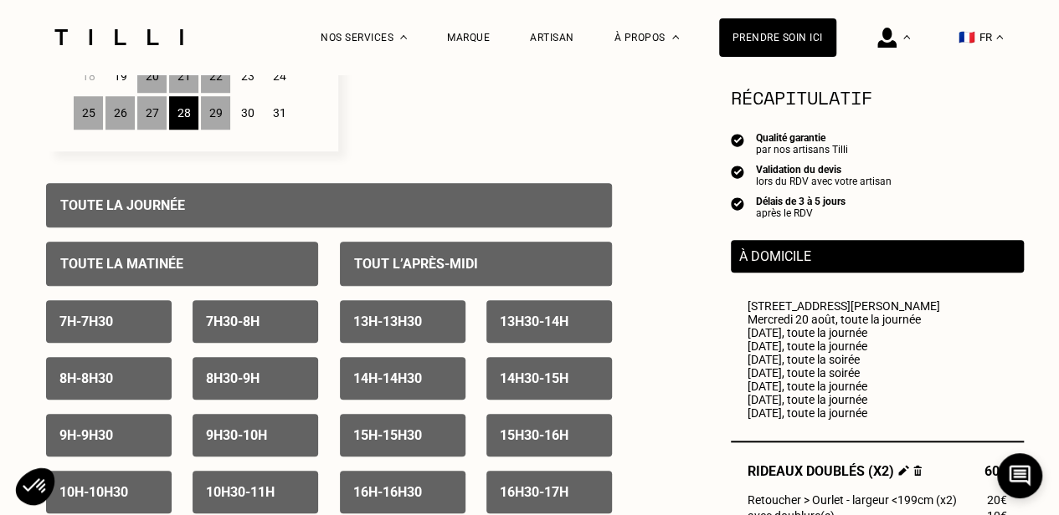
click at [229, 210] on div "Toute la journée" at bounding box center [329, 205] width 566 height 44
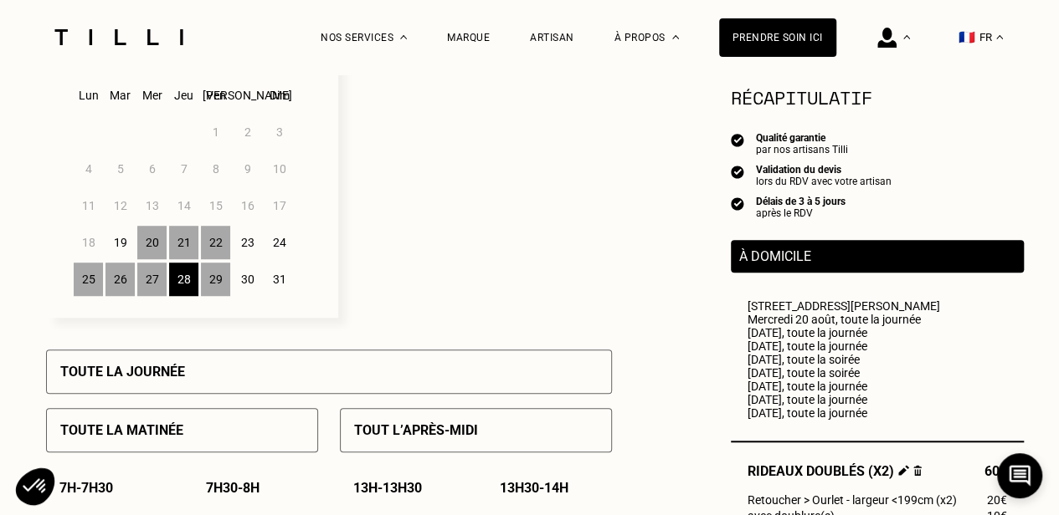
scroll to position [502, 0]
click at [449, 251] on p "Sélectionnez plusieurs dates et plusieurs créneaux pour obtenir un rendez vous …" at bounding box center [475, 166] width 274 height 306
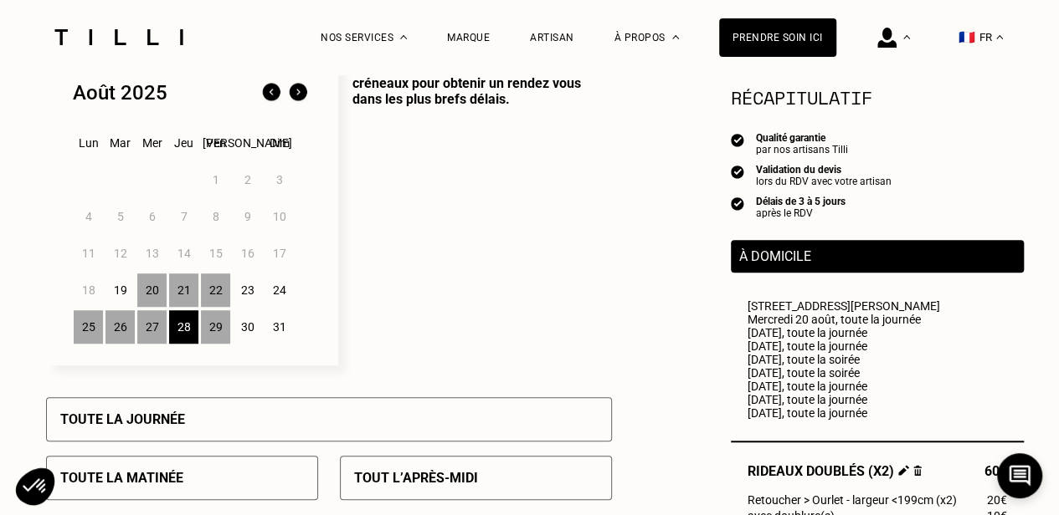
scroll to position [418, 0]
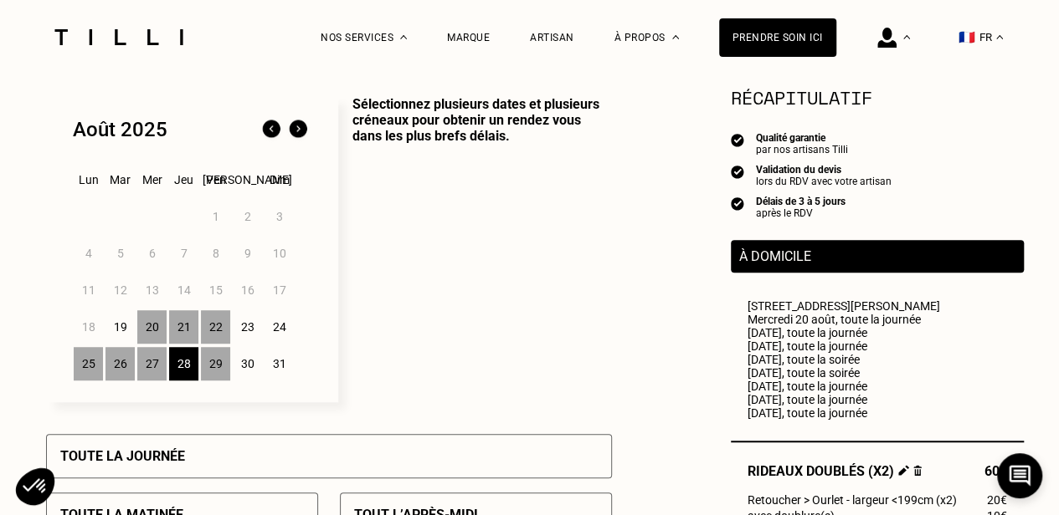
click at [301, 133] on img at bounding box center [298, 129] width 27 height 27
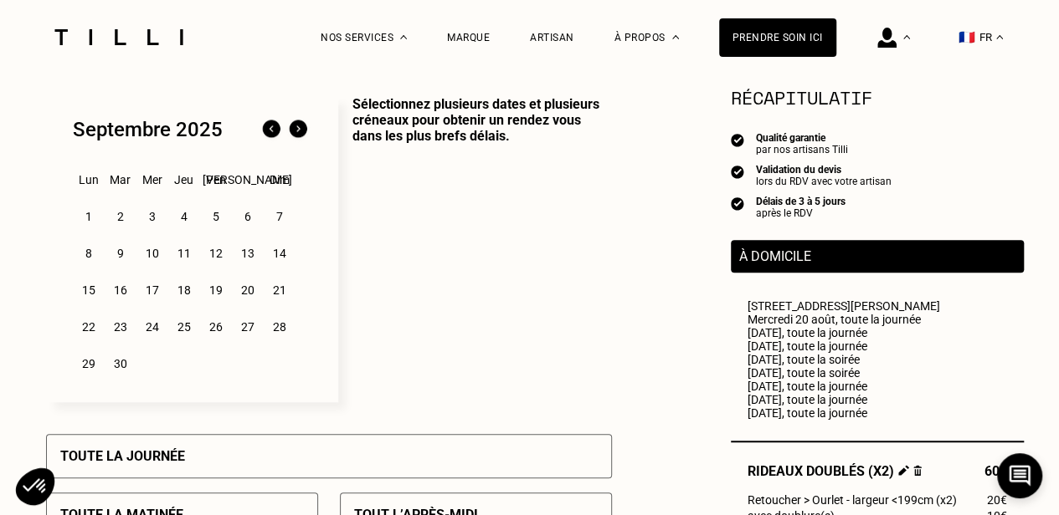
click at [94, 220] on div "1" at bounding box center [88, 216] width 29 height 33
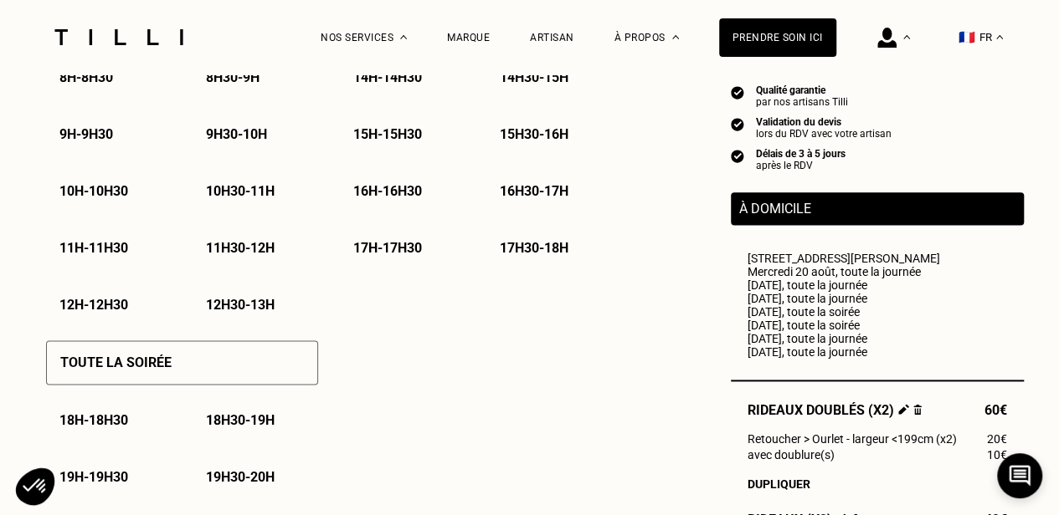
scroll to position [1004, 0]
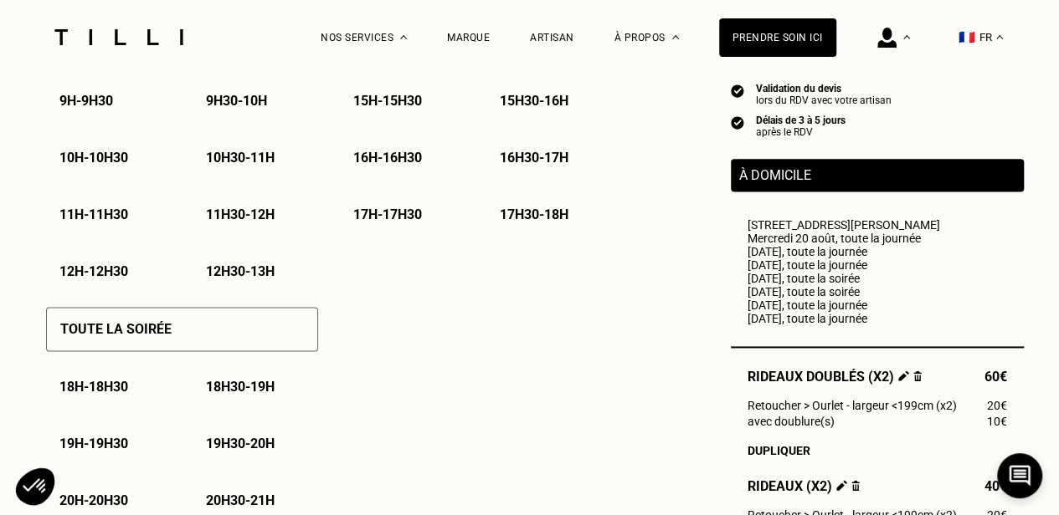
click at [194, 341] on div "Toute la soirée" at bounding box center [182, 329] width 272 height 44
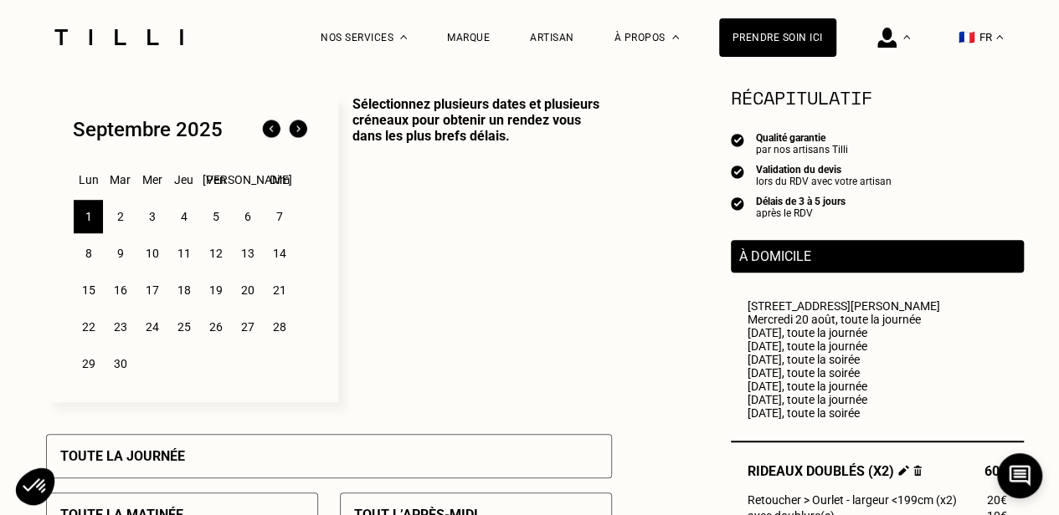
click at [114, 218] on div "2" at bounding box center [119, 216] width 29 height 33
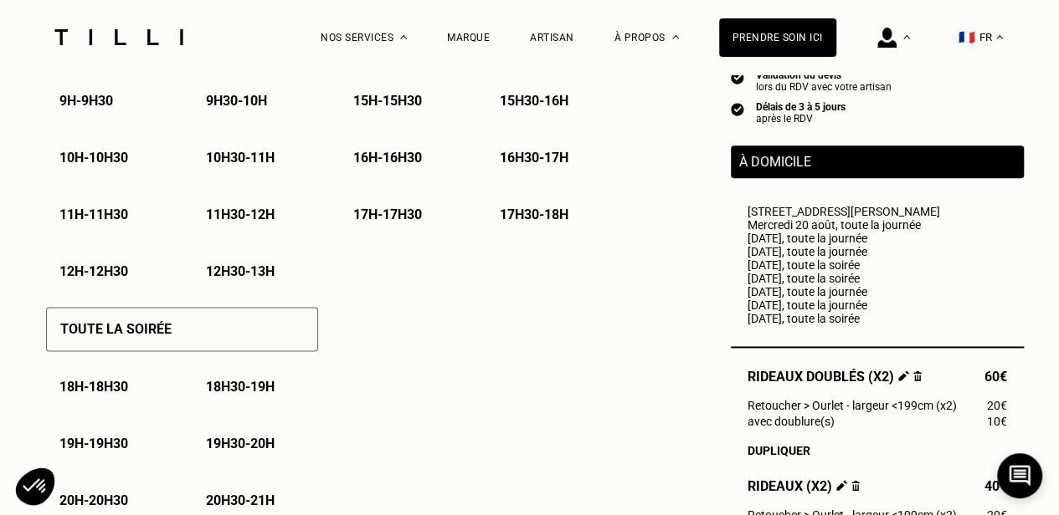
click at [216, 342] on div "Toute la soirée" at bounding box center [182, 329] width 272 height 44
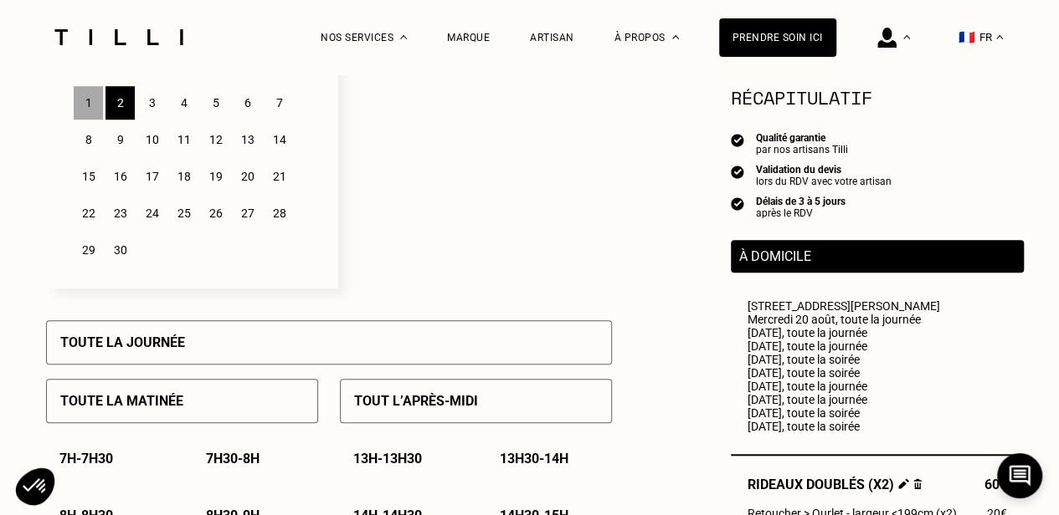
scroll to position [502, 0]
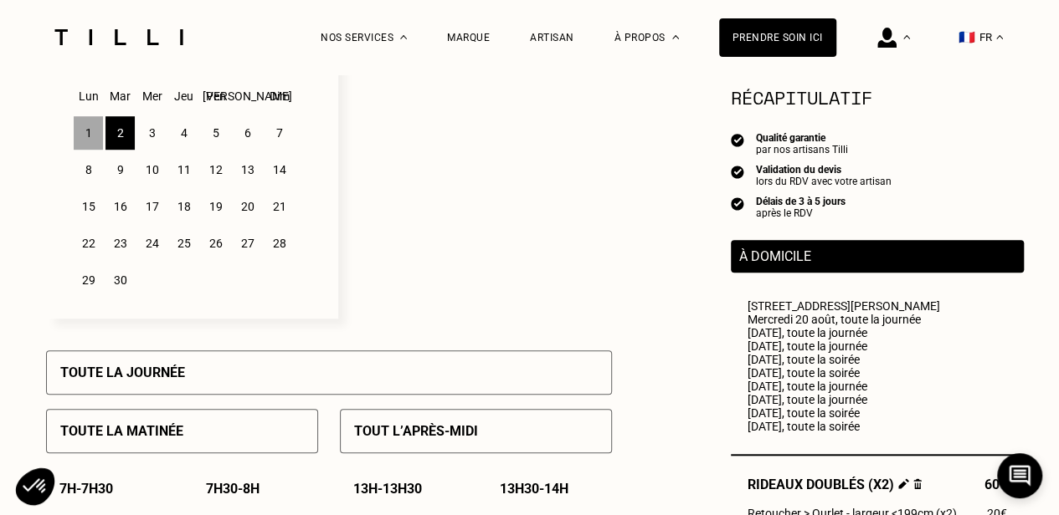
click at [147, 133] on div "3" at bounding box center [151, 132] width 29 height 33
click at [242, 382] on div "Toute la journée" at bounding box center [329, 373] width 566 height 44
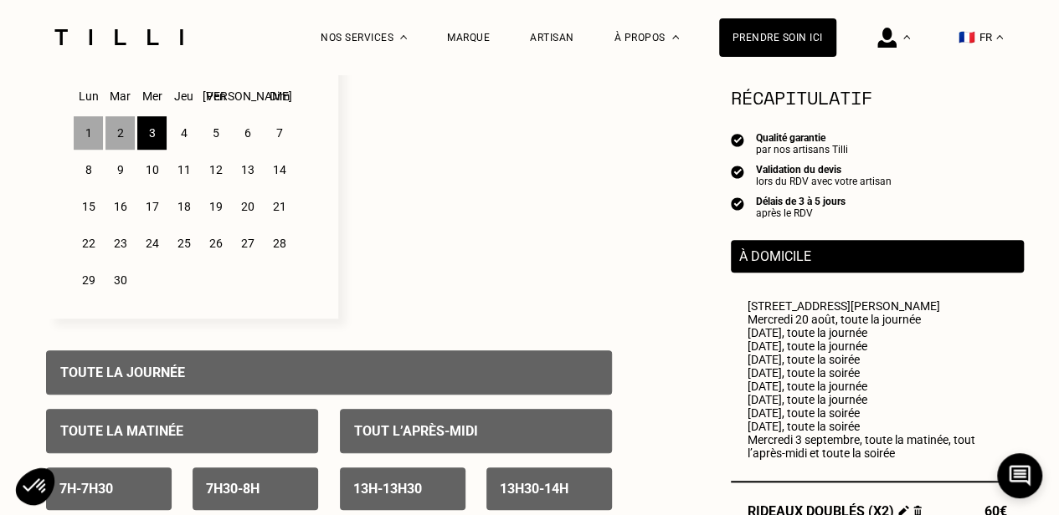
click at [175, 126] on div "4" at bounding box center [183, 132] width 29 height 33
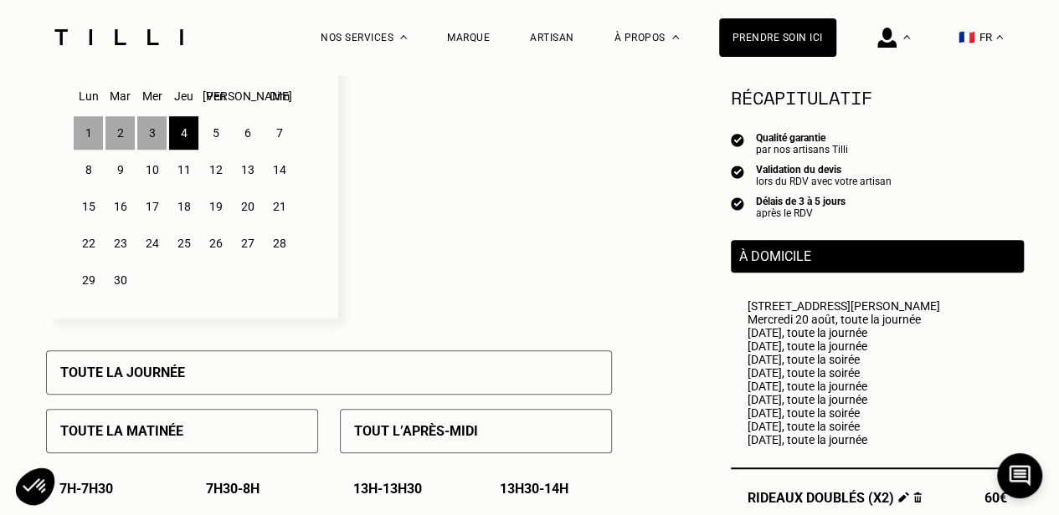
click at [230, 390] on div "Toute la journée" at bounding box center [329, 373] width 566 height 44
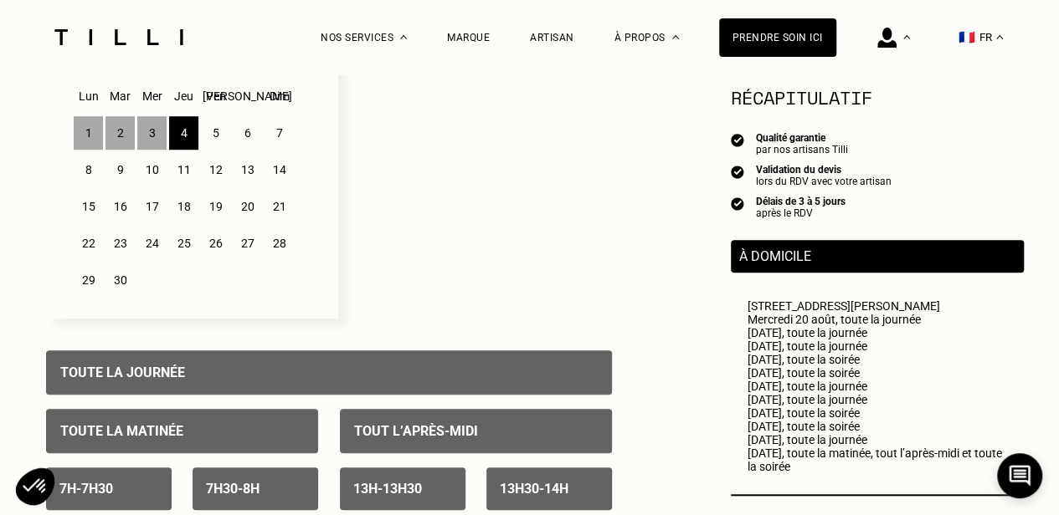
click at [185, 374] on div "Toute la journée" at bounding box center [329, 373] width 566 height 44
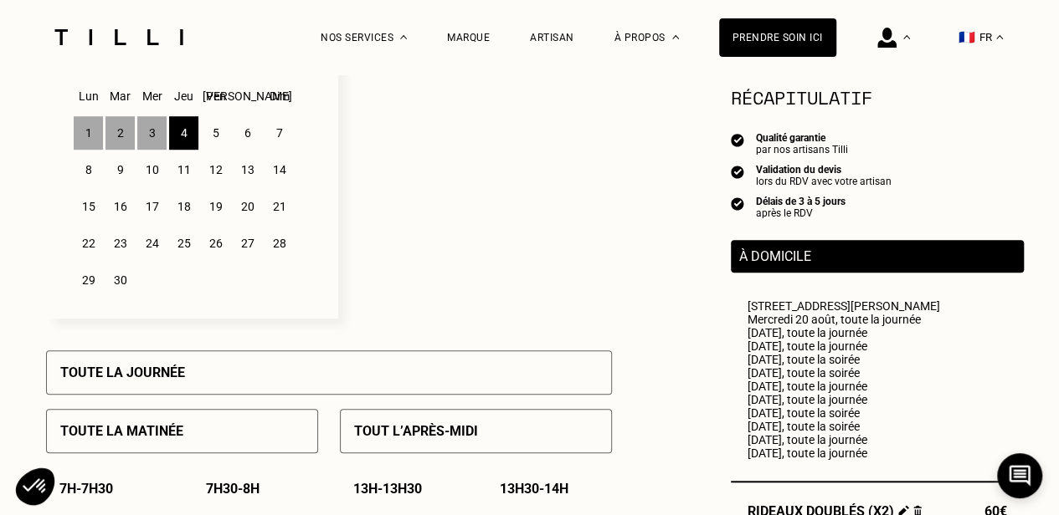
click at [97, 175] on div "8" at bounding box center [88, 169] width 29 height 33
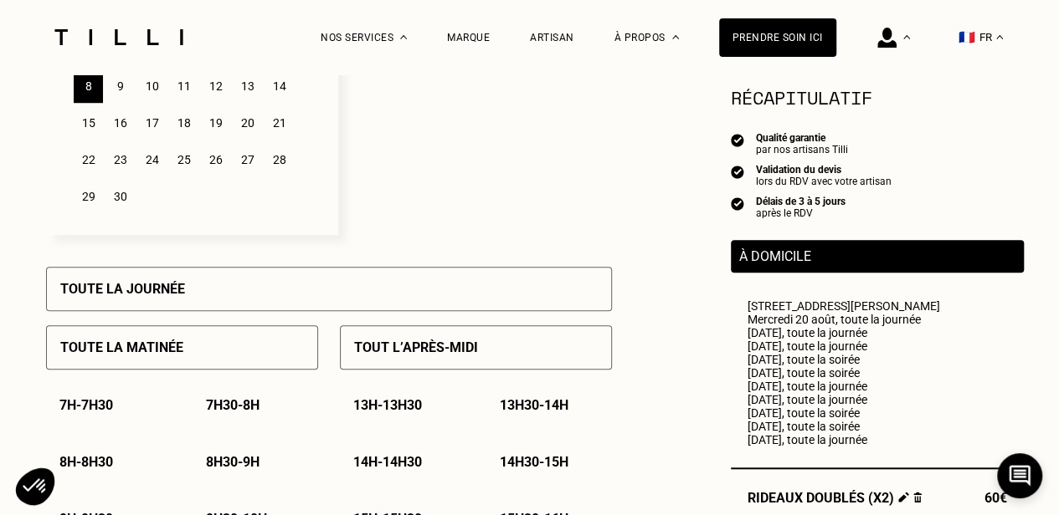
click at [227, 296] on div "Toute la journée" at bounding box center [329, 289] width 566 height 44
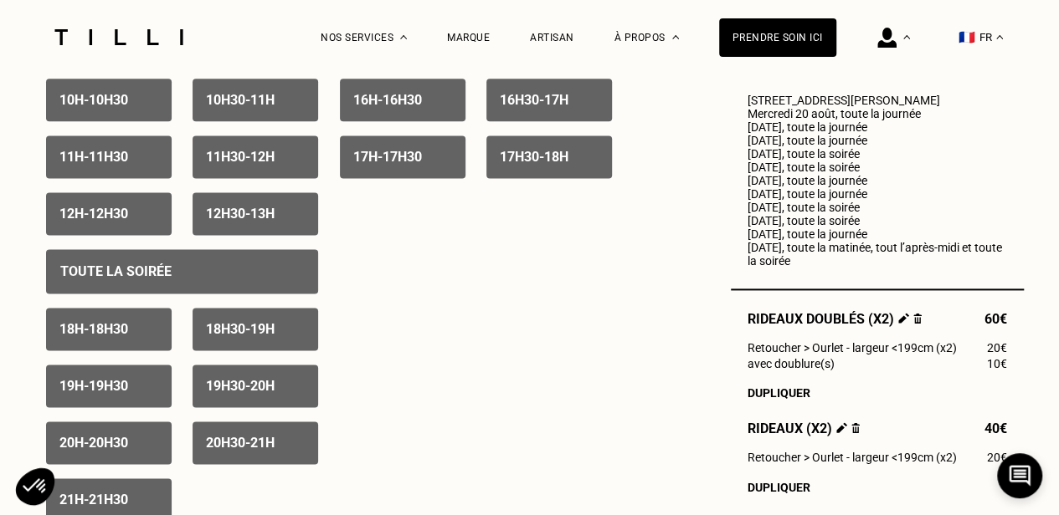
scroll to position [1088, 0]
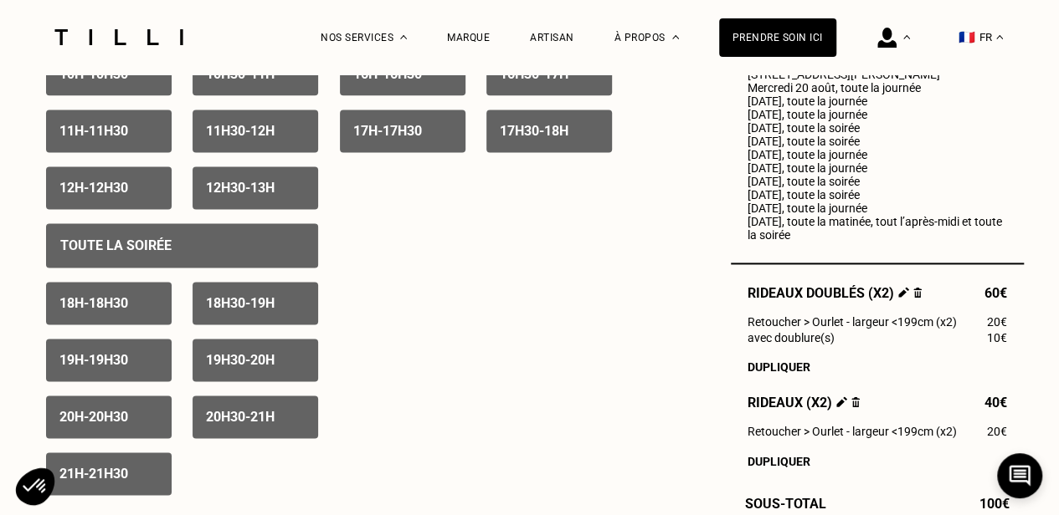
click at [198, 249] on div "Toute la soirée" at bounding box center [182, 245] width 272 height 44
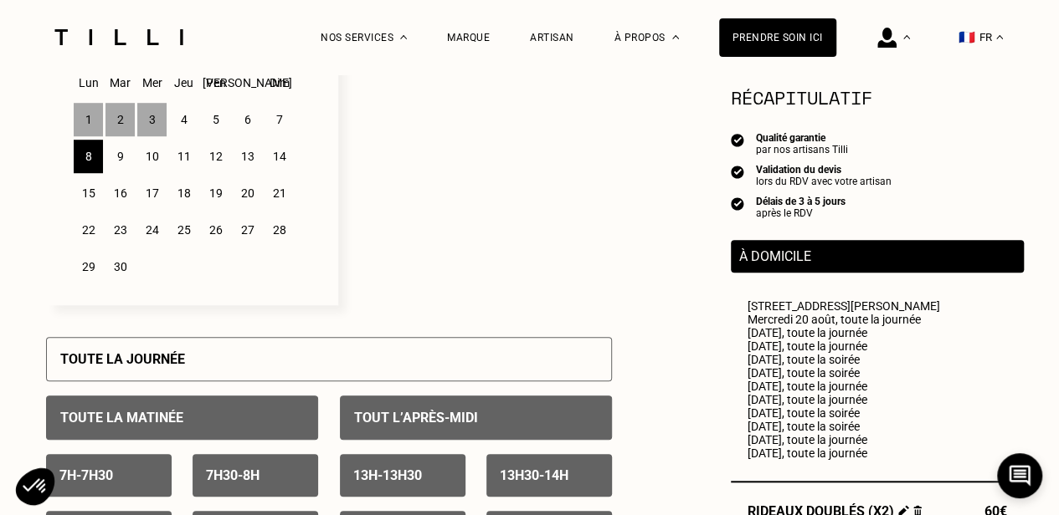
scroll to position [418, 0]
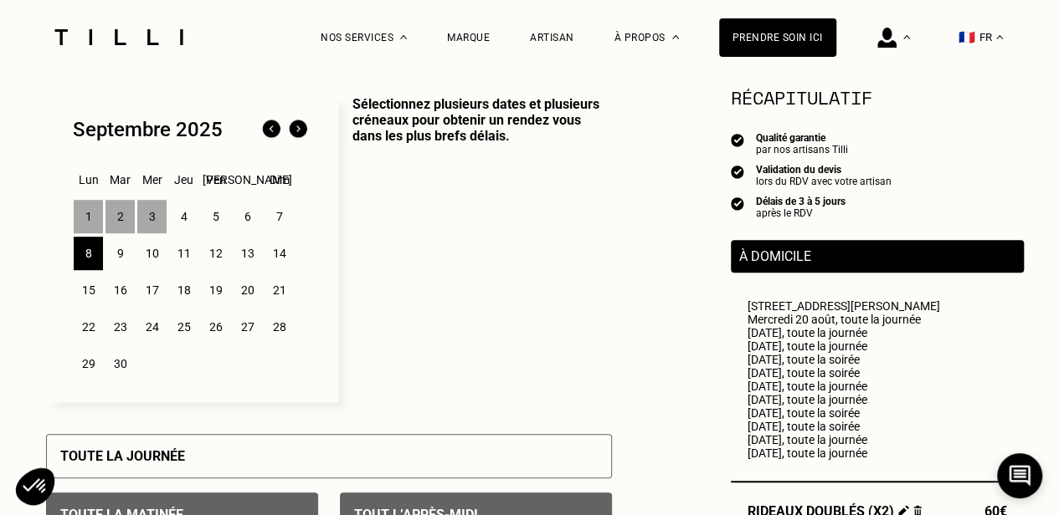
click at [119, 251] on div "9" at bounding box center [119, 253] width 29 height 33
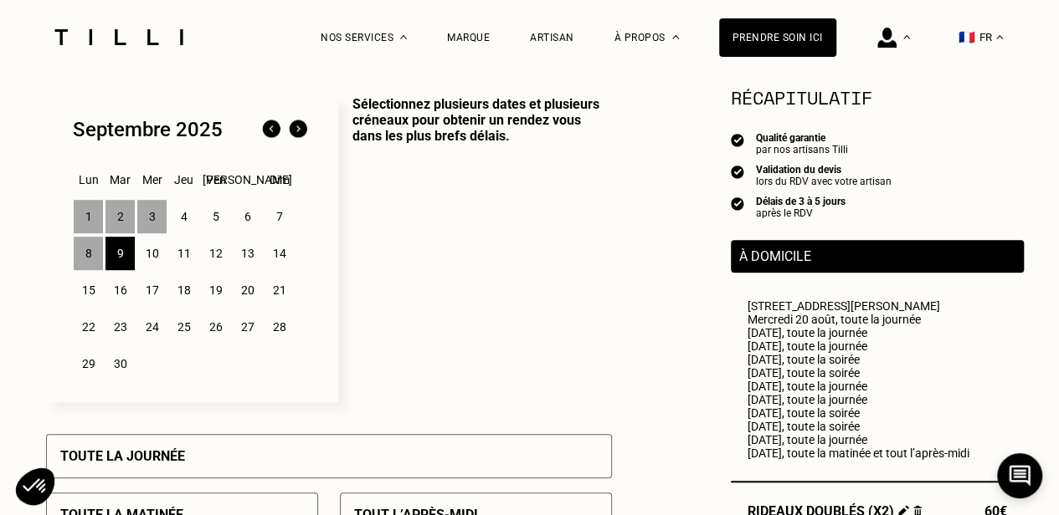
scroll to position [586, 0]
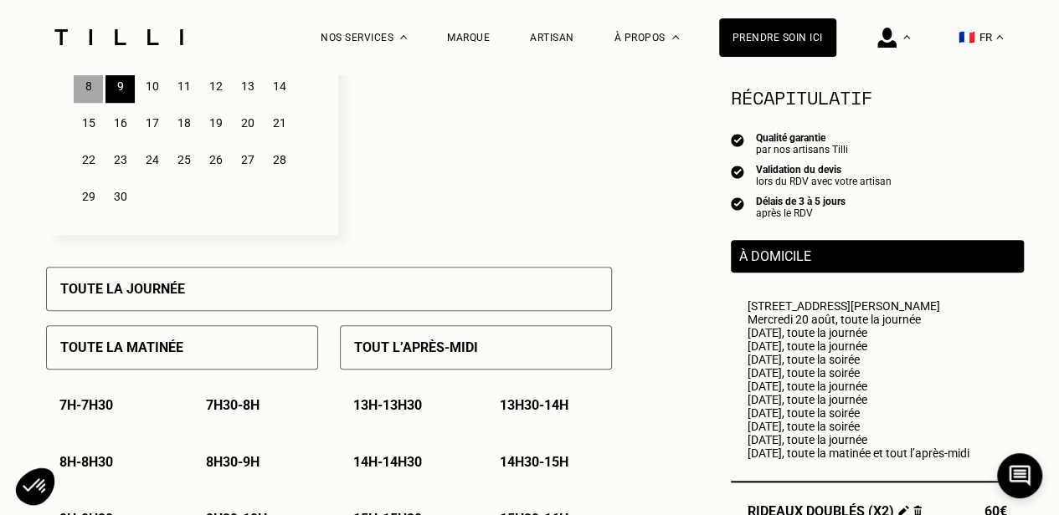
click at [300, 295] on div "Toute la journée" at bounding box center [329, 289] width 566 height 44
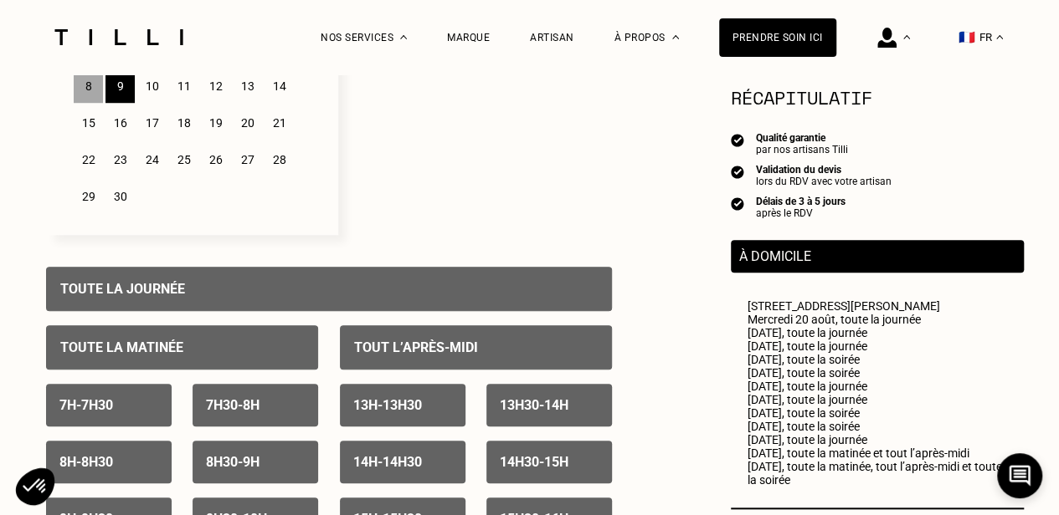
click at [82, 98] on div "8" at bounding box center [88, 85] width 29 height 33
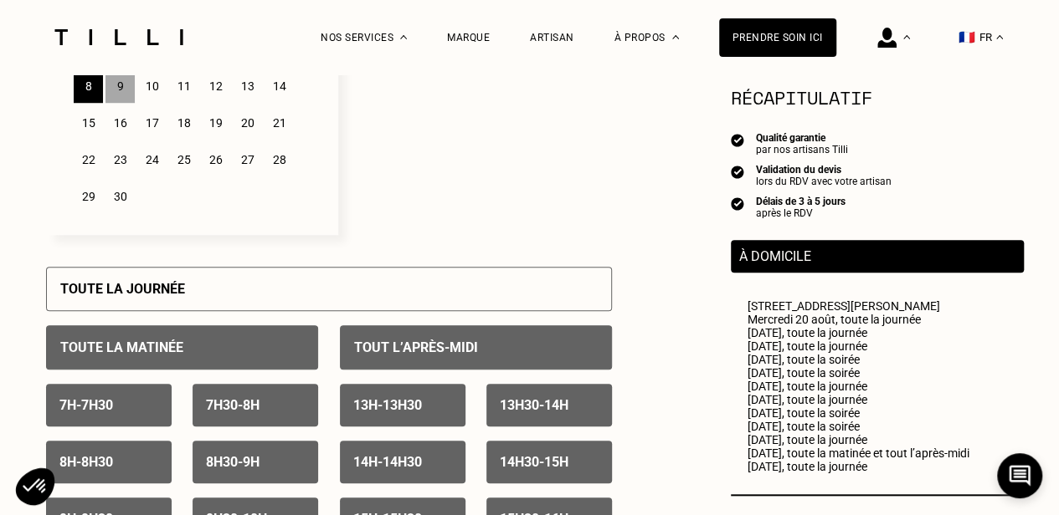
click at [152, 344] on p "Toute la matinée" at bounding box center [121, 348] width 123 height 16
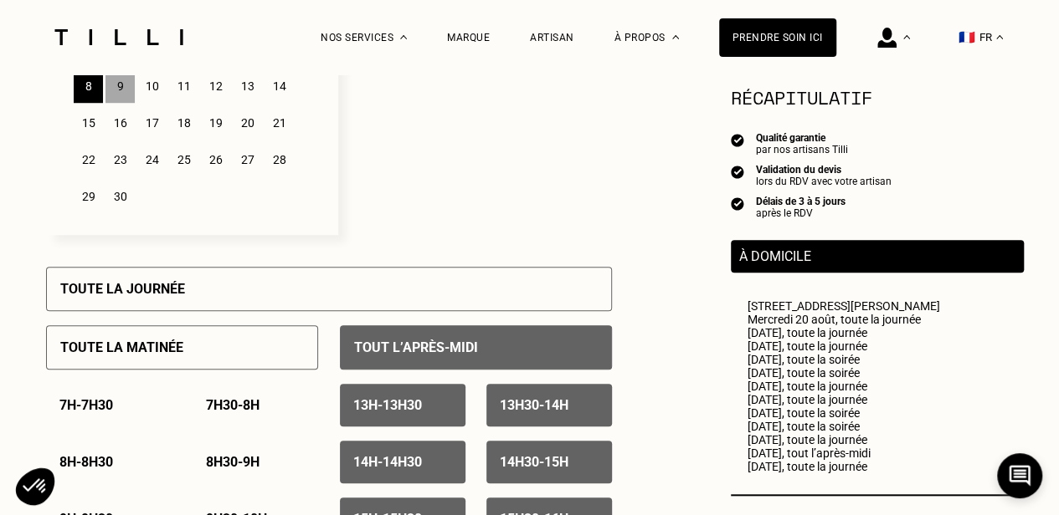
click at [372, 339] on div "Tout l’après-midi" at bounding box center [476, 348] width 272 height 44
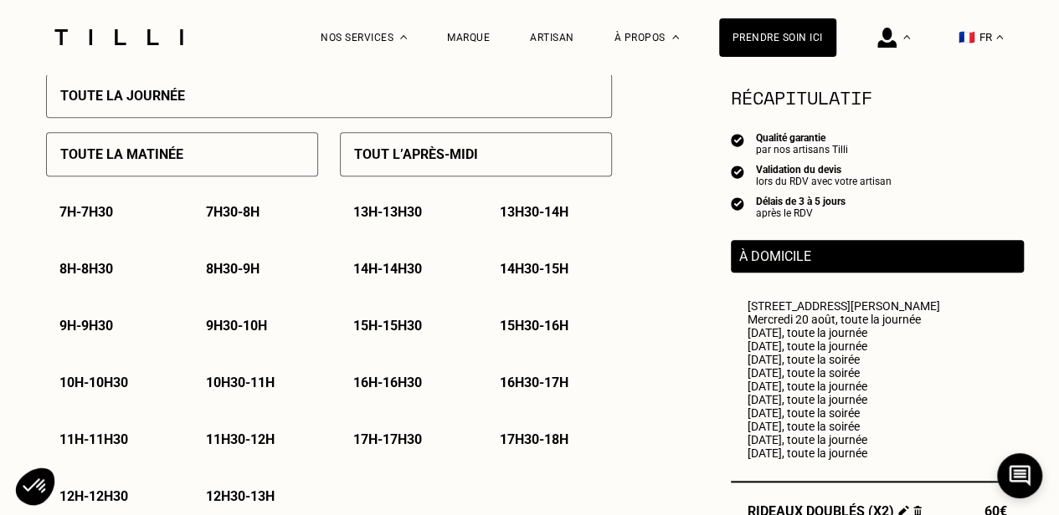
scroll to position [502, 0]
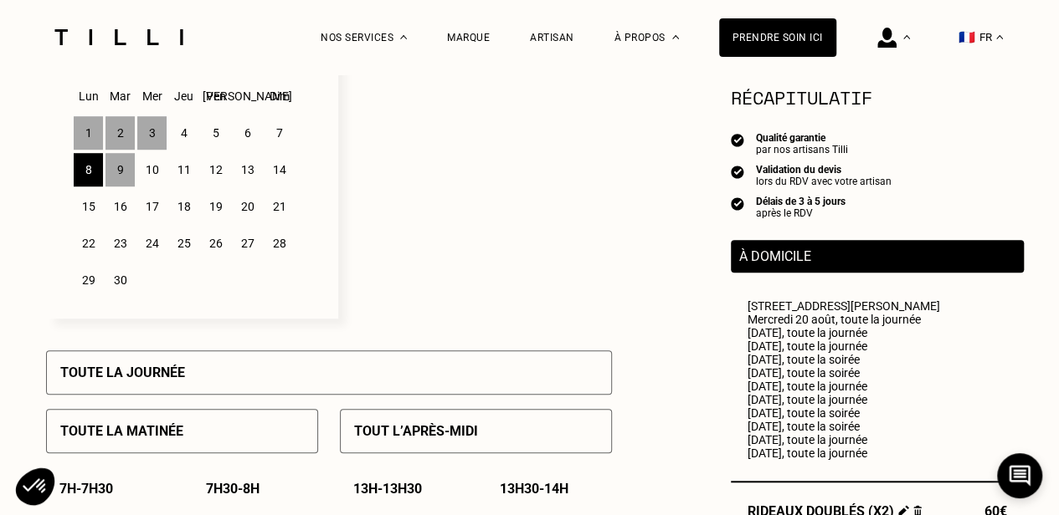
drag, startPoint x: 154, startPoint y: 177, endPoint x: 125, endPoint y: 172, distance: 29.9
click at [154, 178] on div "10" at bounding box center [151, 169] width 29 height 33
click at [120, 168] on div "9" at bounding box center [119, 169] width 29 height 33
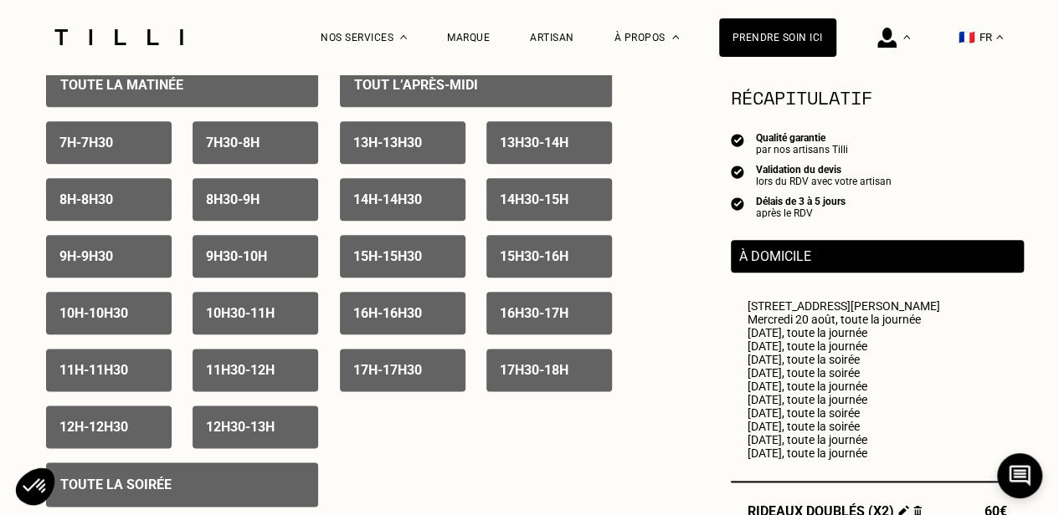
scroll to position [1004, 0]
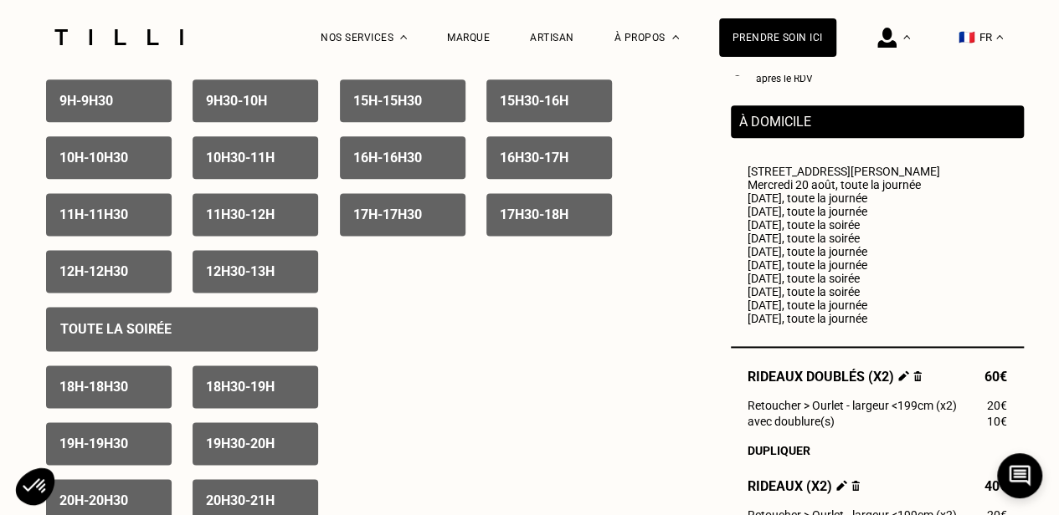
click at [218, 343] on div "Toute la soirée" at bounding box center [182, 329] width 272 height 44
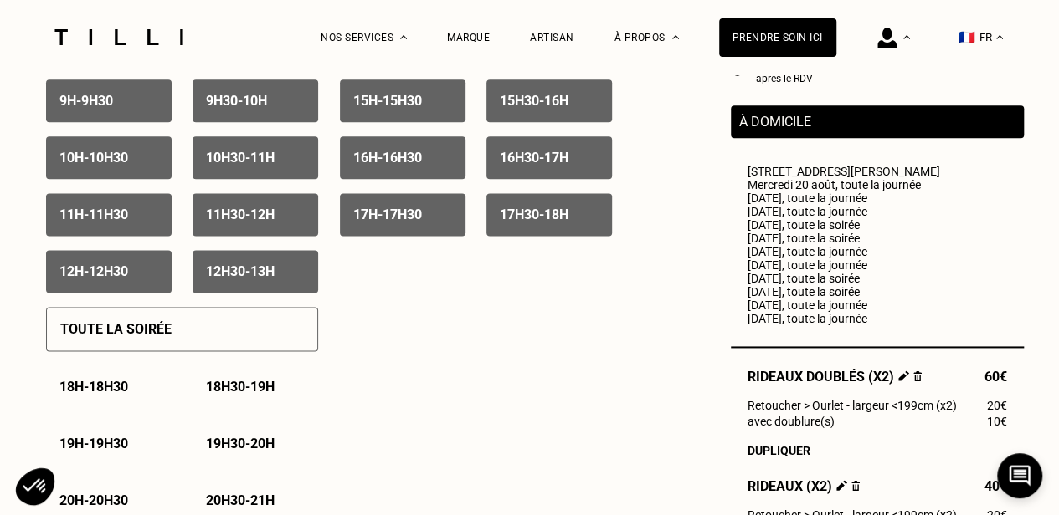
click at [218, 344] on div "Toute la soirée" at bounding box center [182, 329] width 272 height 44
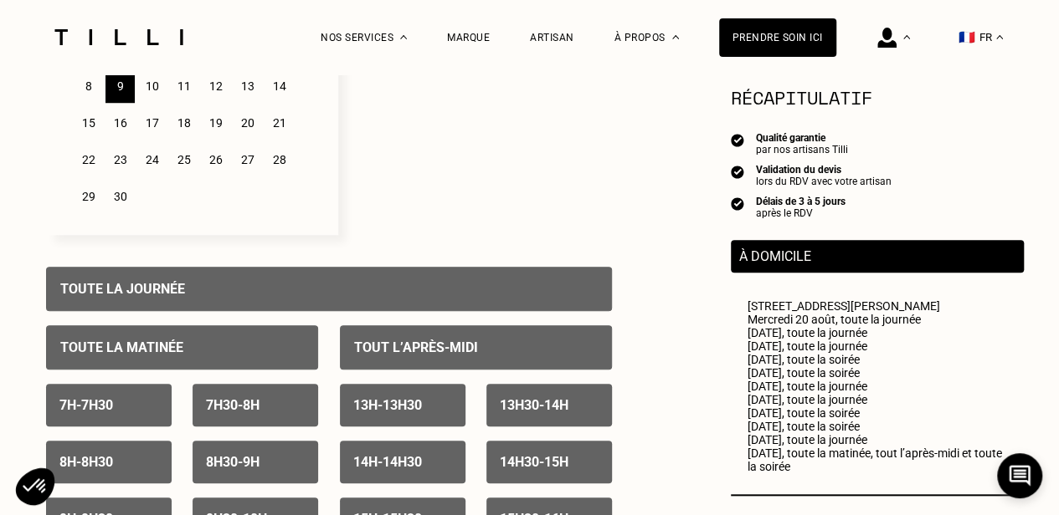
click at [243, 285] on div "Toute la journée" at bounding box center [329, 289] width 566 height 44
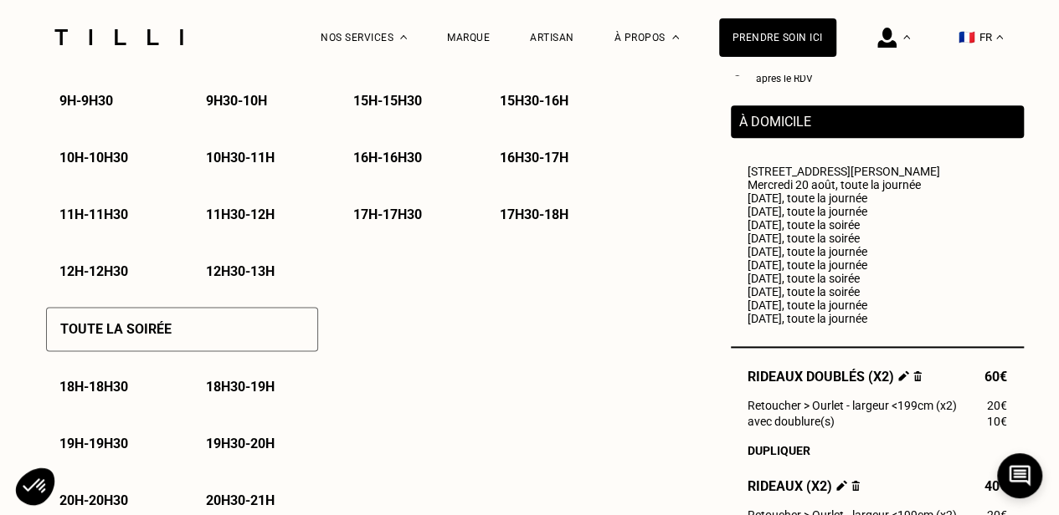
click at [202, 335] on div "Toute la soirée" at bounding box center [182, 329] width 272 height 44
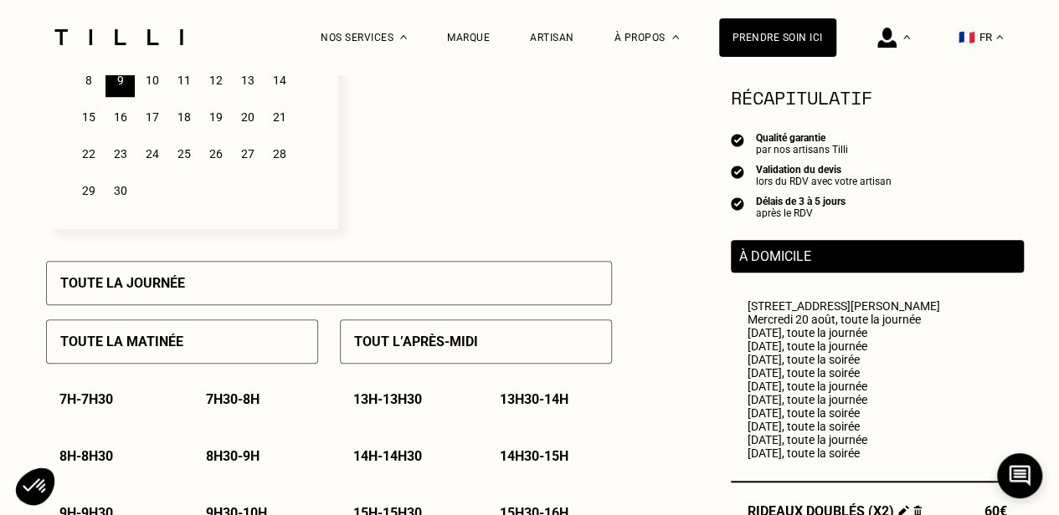
scroll to position [586, 0]
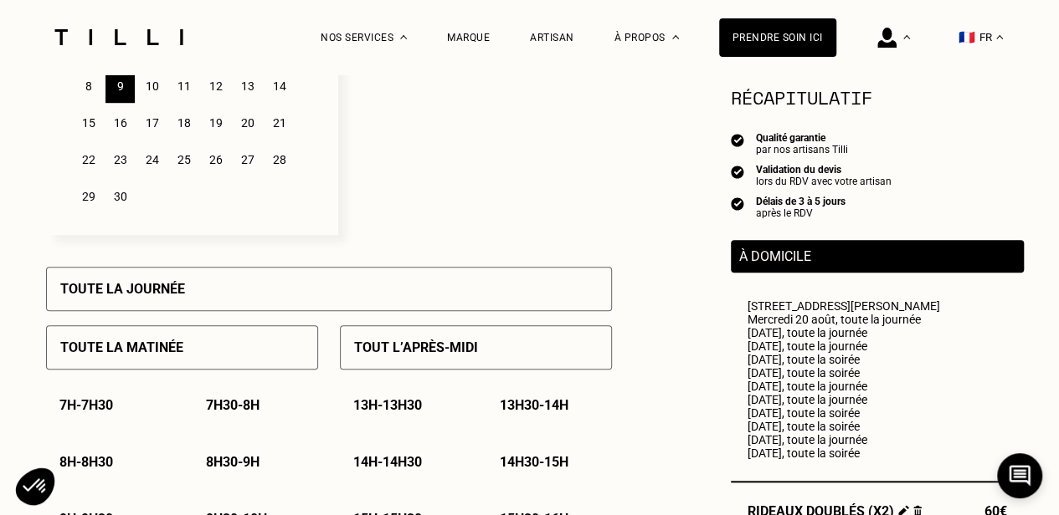
click at [156, 88] on div "10" at bounding box center [151, 85] width 29 height 33
click at [223, 301] on div "Toute la journée" at bounding box center [329, 289] width 566 height 44
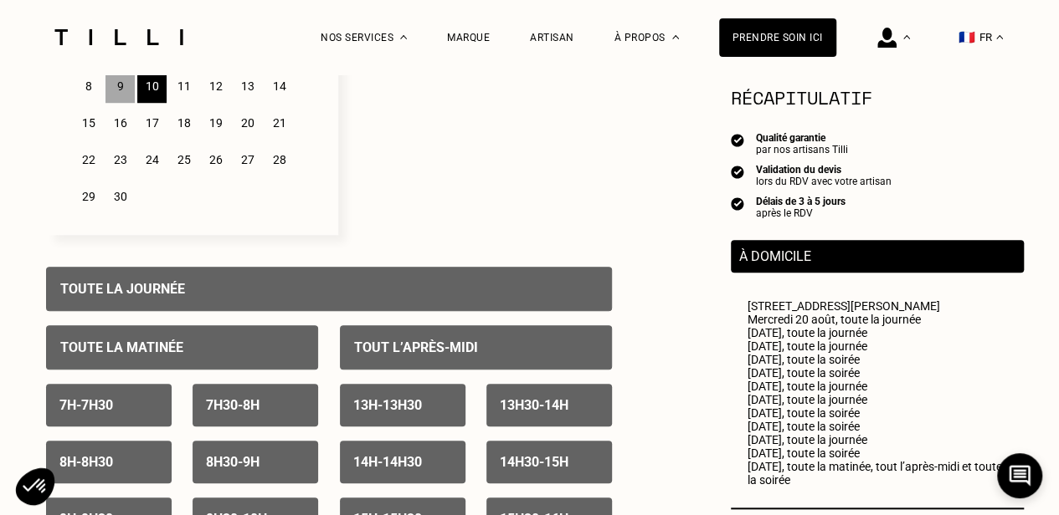
click at [181, 85] on div "11" at bounding box center [183, 85] width 29 height 33
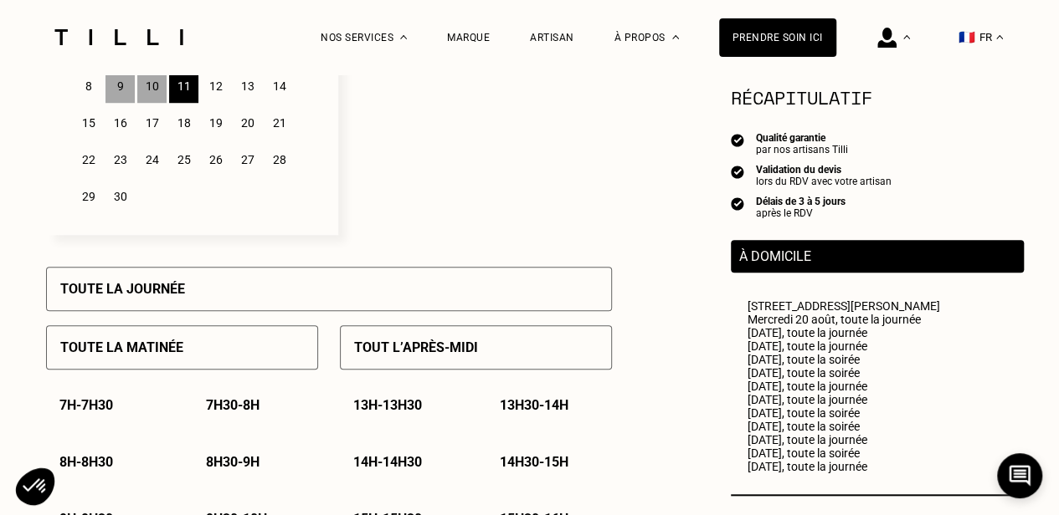
drag, startPoint x: 176, startPoint y: 289, endPoint x: 196, endPoint y: 190, distance: 100.8
click at [176, 290] on p "Toute la journée" at bounding box center [122, 289] width 125 height 16
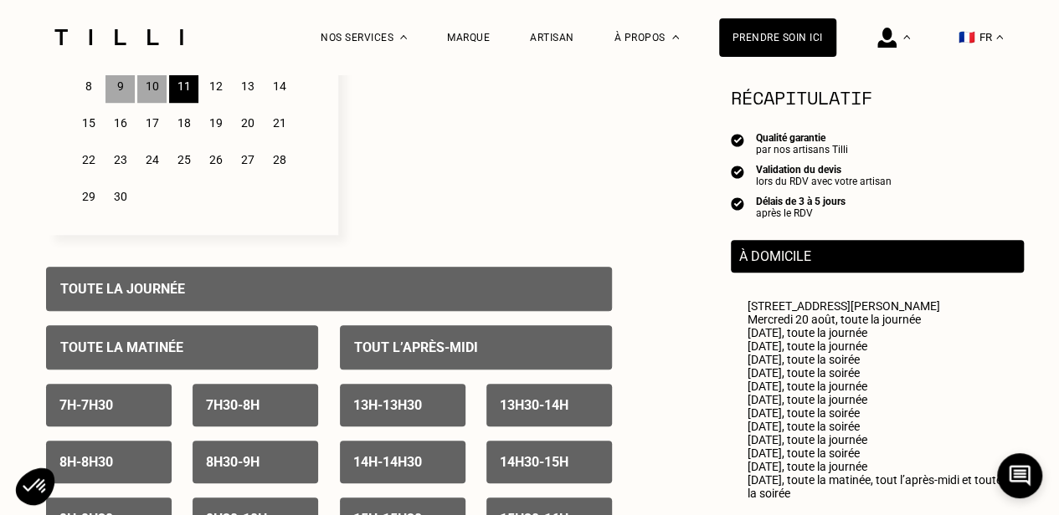
click at [223, 85] on div "12" at bounding box center [215, 85] width 29 height 33
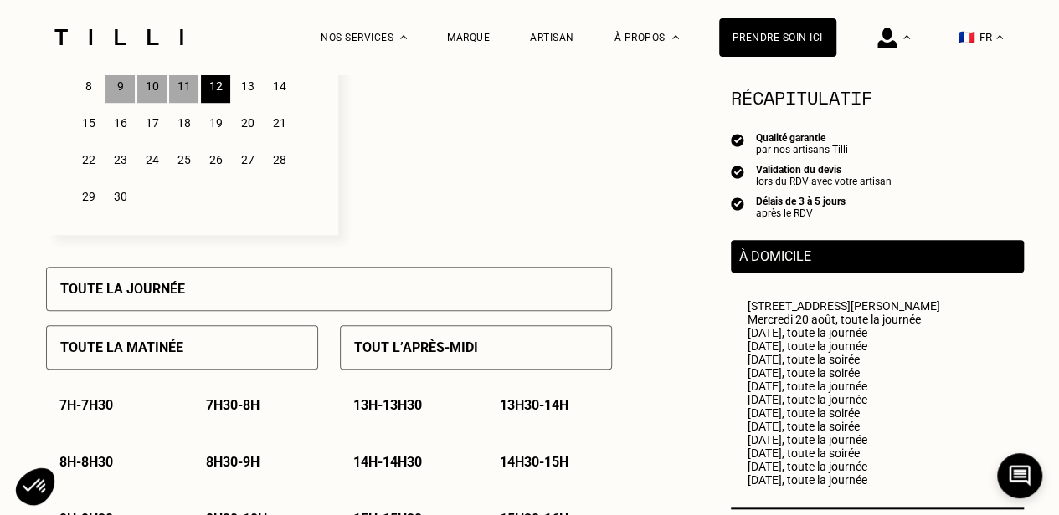
click at [279, 285] on div "Toute la journée" at bounding box center [329, 289] width 566 height 44
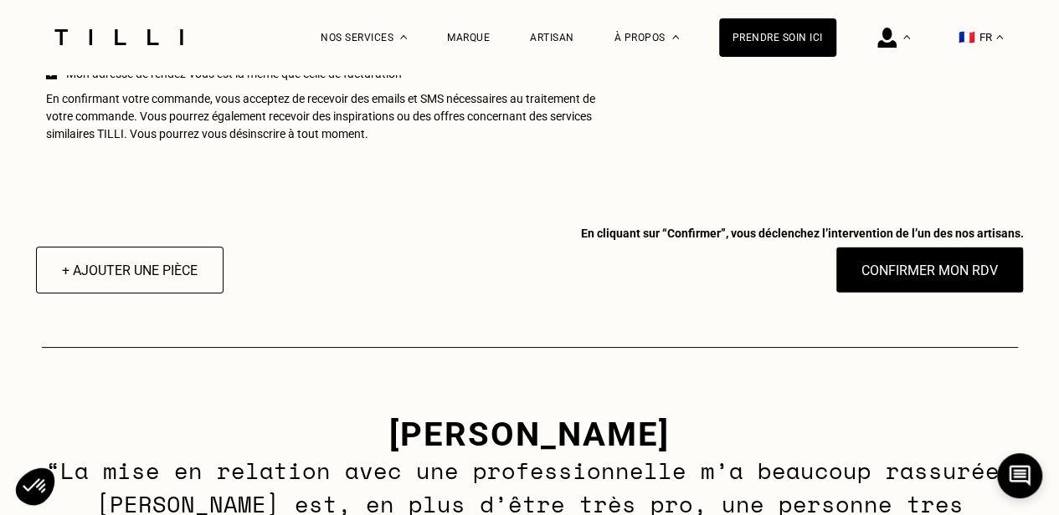
scroll to position [1757, 0]
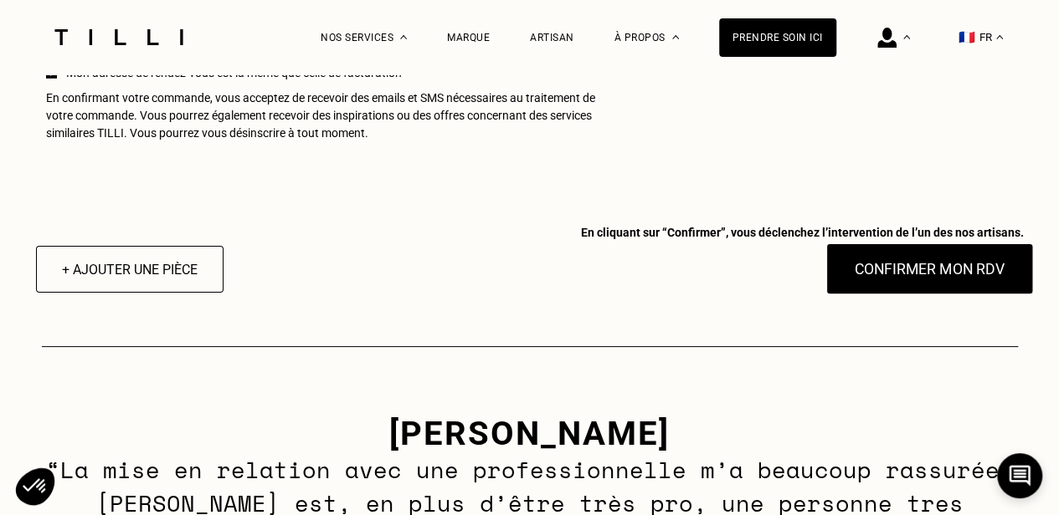
click at [966, 295] on button "Confirmer mon RDV" at bounding box center [929, 269] width 208 height 52
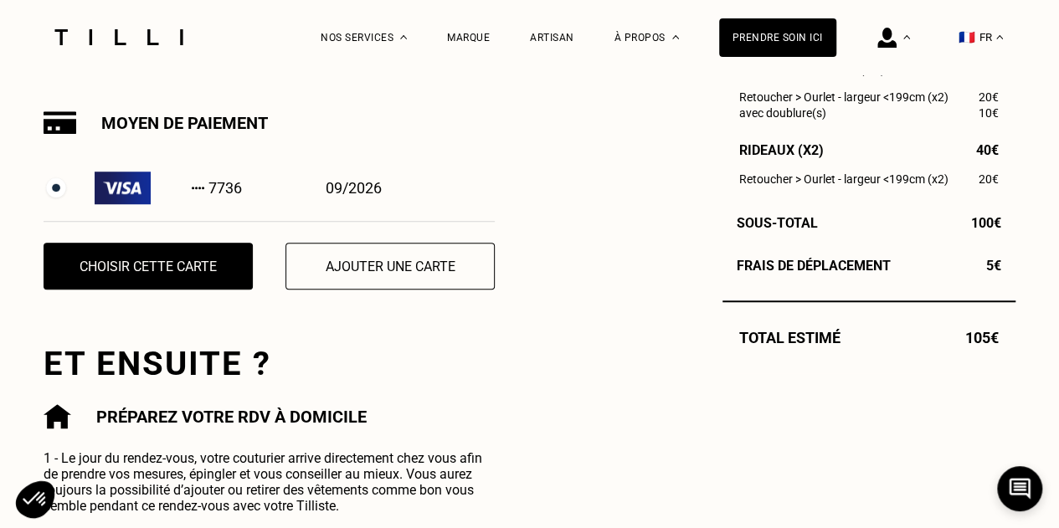
scroll to position [586, 0]
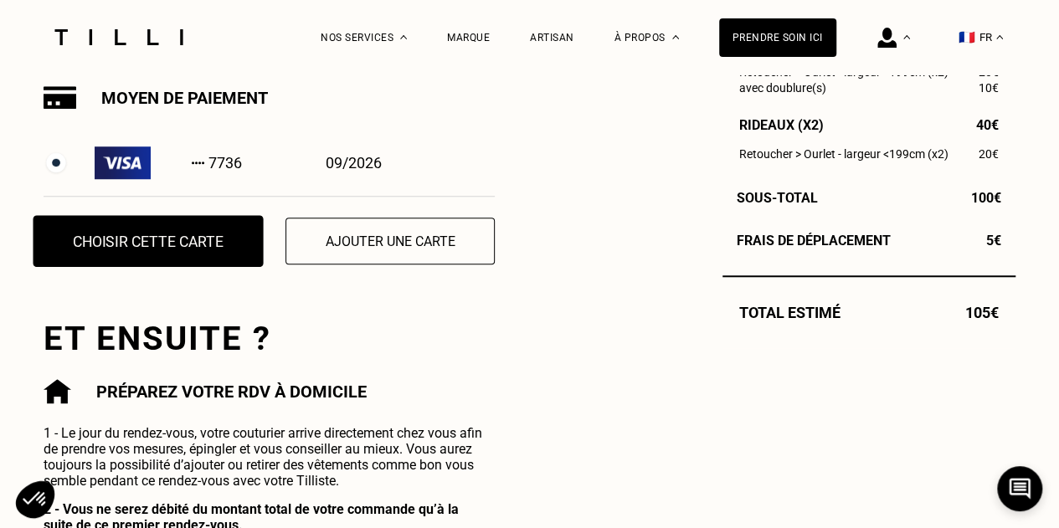
click at [125, 248] on button "Choisir cette carte" at bounding box center [148, 241] width 230 height 52
click at [163, 246] on button "Choisir cette carte" at bounding box center [148, 241] width 230 height 52
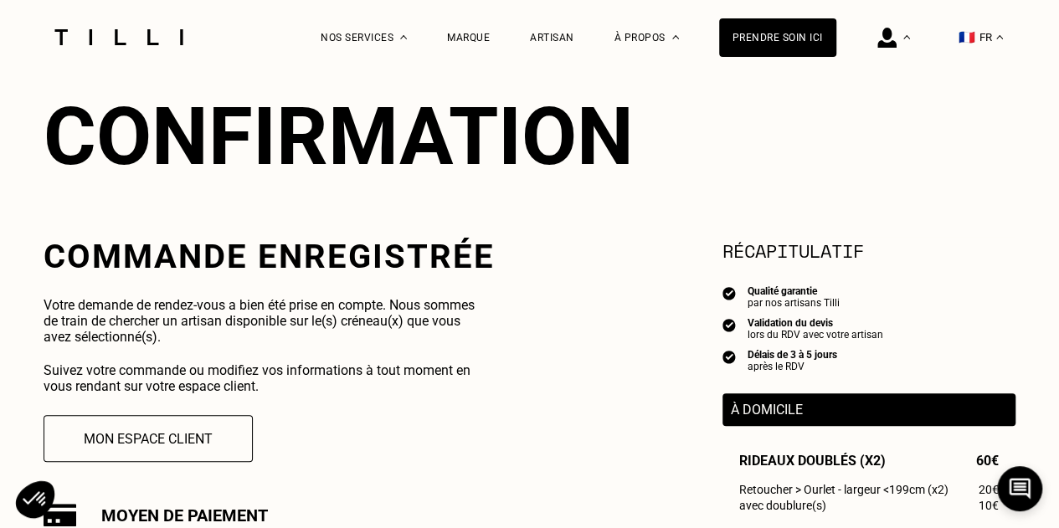
scroll to position [167, 0]
